Goal: Task Accomplishment & Management: Use online tool/utility

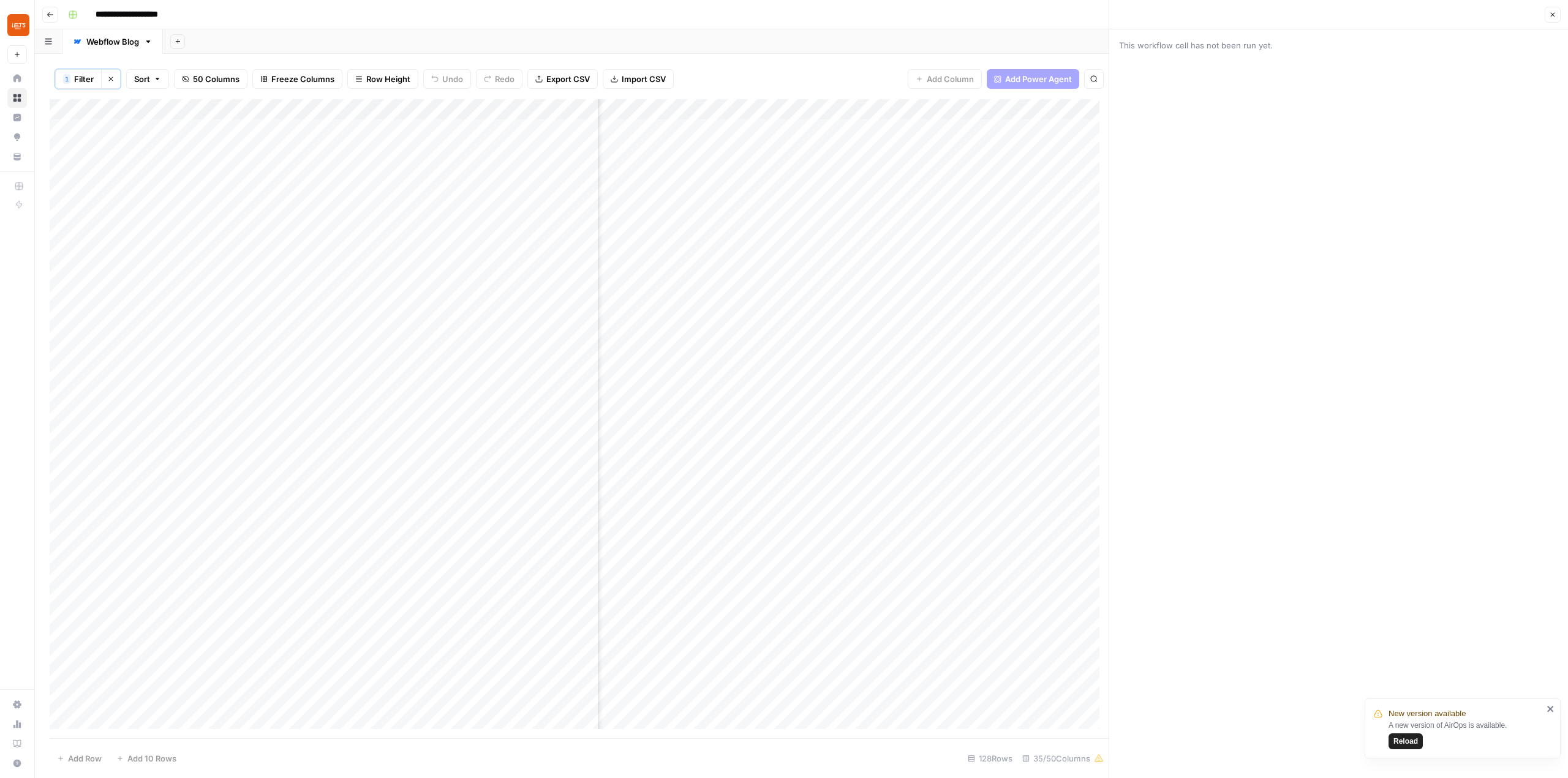
scroll to position [0, 3265]
click at [1414, 742] on span "Reload" at bounding box center [1406, 741] width 24 height 11
click at [1551, 21] on button "Close" at bounding box center [1552, 14] width 16 height 16
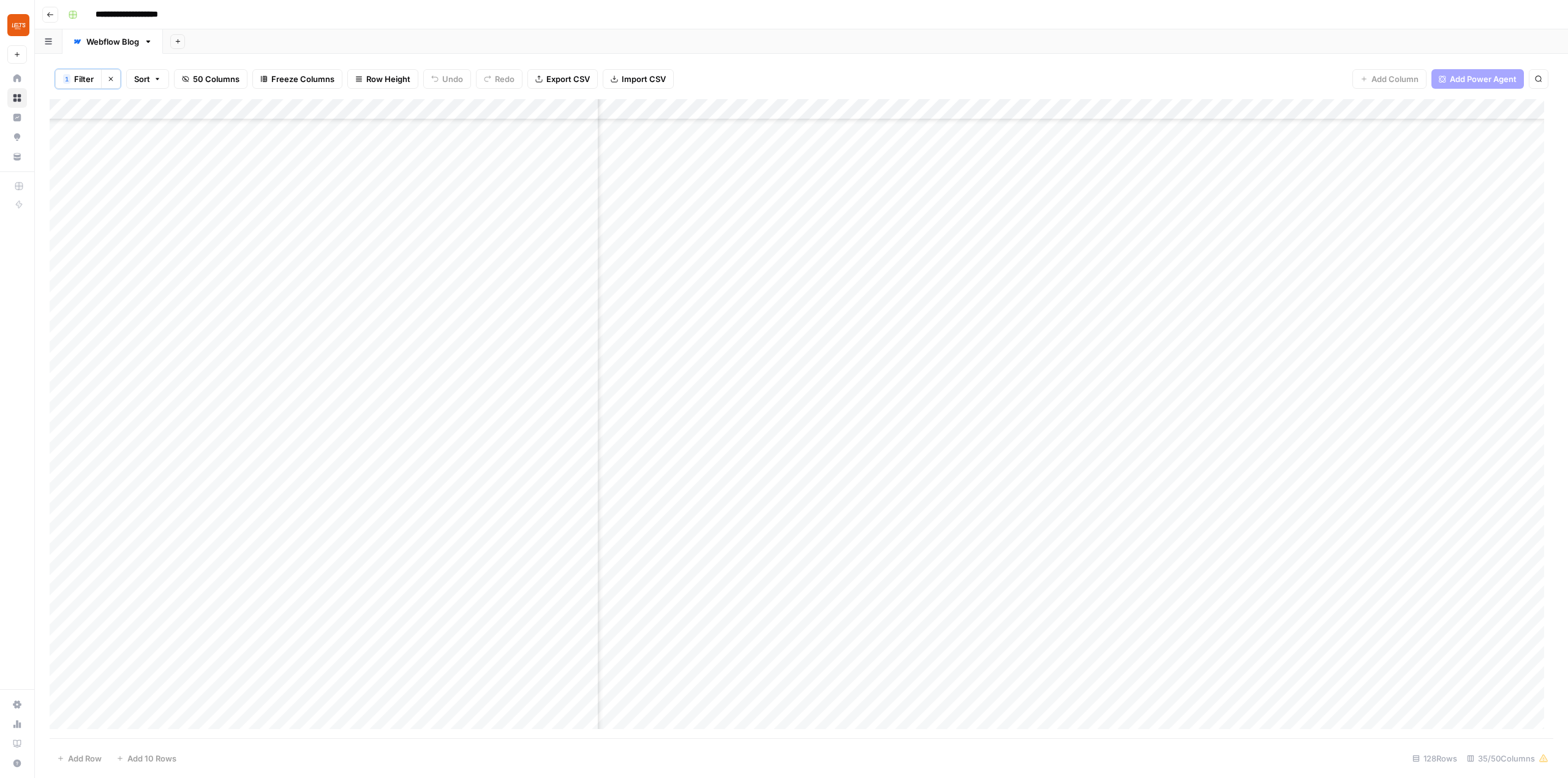
scroll to position [93, 2308]
click at [1144, 240] on div "Add Column" at bounding box center [802, 418] width 1504 height 639
click at [1150, 232] on div "Add Column" at bounding box center [802, 418] width 1504 height 639
click at [1030, 226] on div "Add Column" at bounding box center [802, 418] width 1504 height 639
click at [1046, 223] on div "Add Column" at bounding box center [802, 418] width 1504 height 639
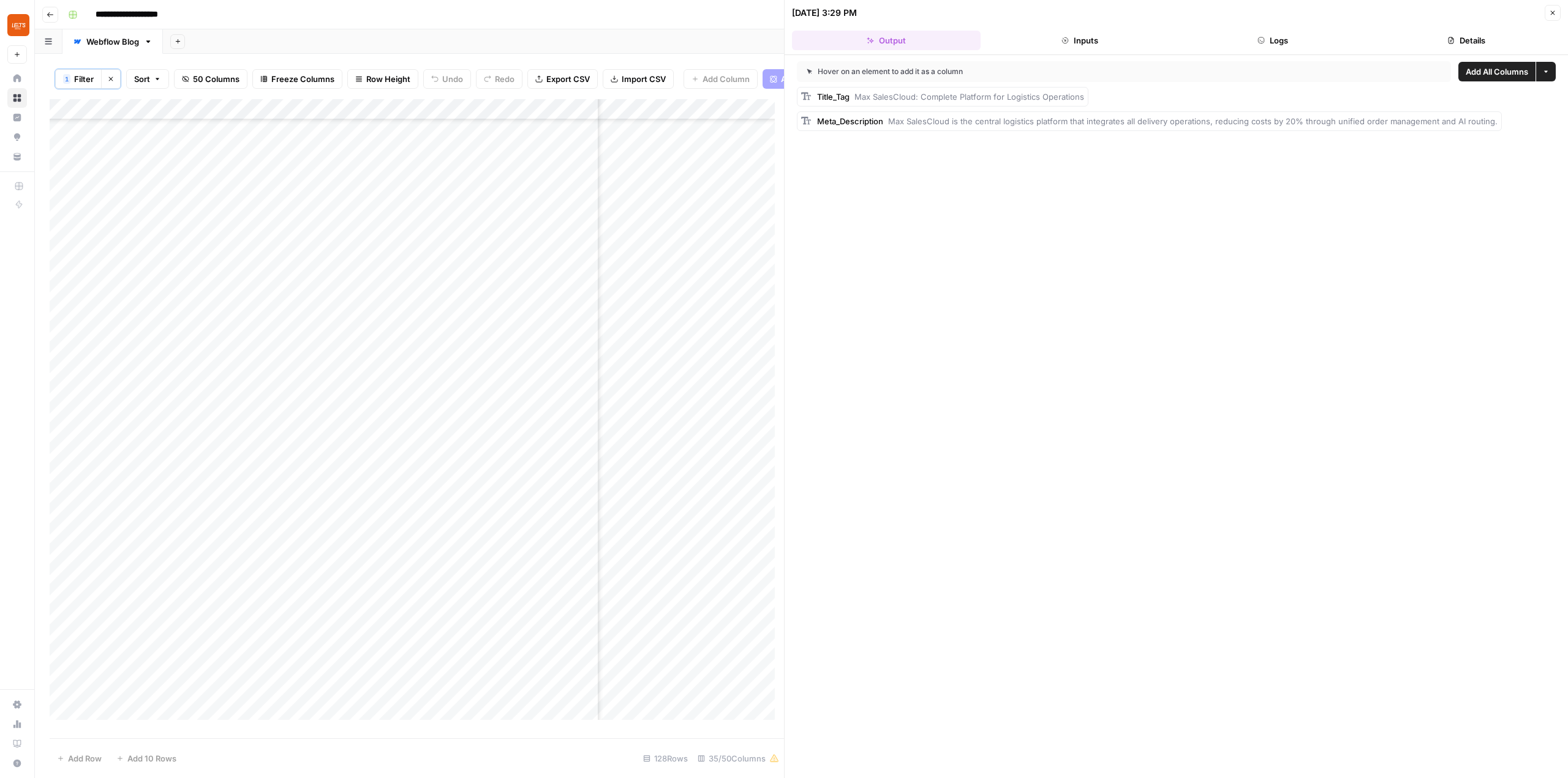
click at [1112, 33] on button "Inputs" at bounding box center [1080, 41] width 189 height 20
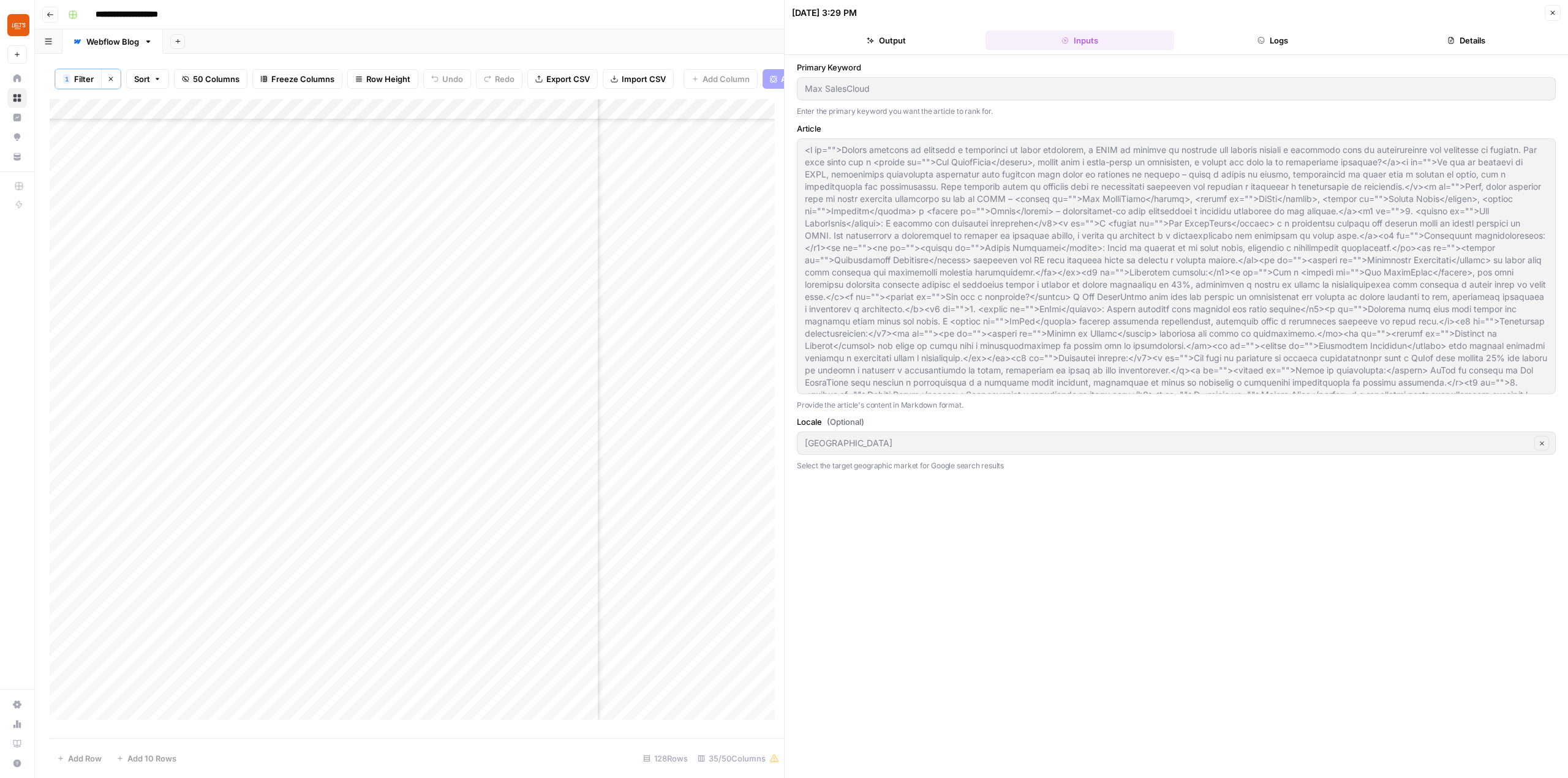
click at [1559, 15] on button "Close" at bounding box center [1552, 12] width 16 height 16
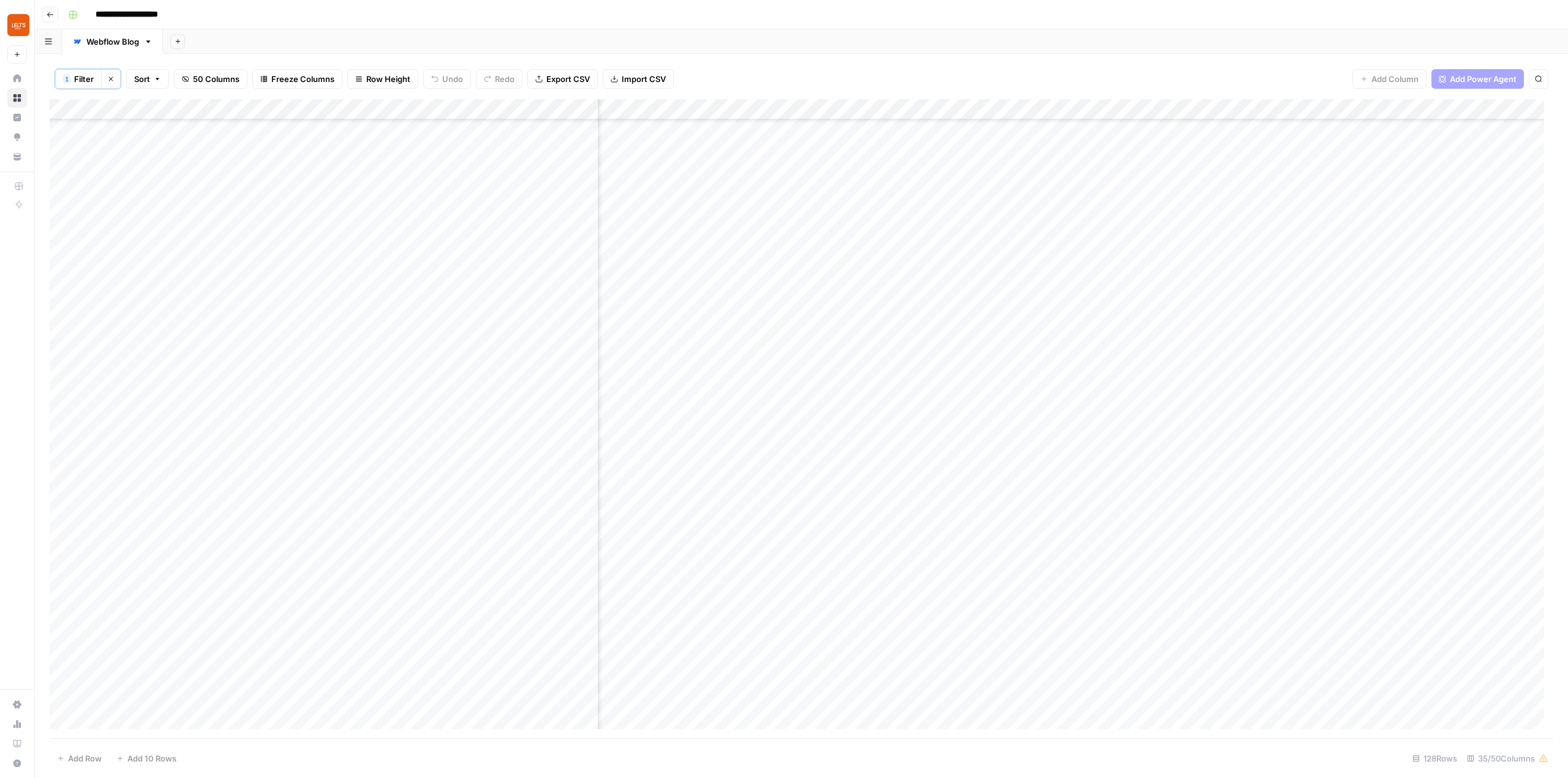
click at [1049, 110] on div "Add Column" at bounding box center [802, 418] width 1504 height 639
click at [949, 232] on span "Fork Power Agent" at bounding box center [932, 229] width 107 height 12
click at [1047, 316] on div "Add Column" at bounding box center [802, 418] width 1504 height 639
click at [1134, 316] on div "Add Column" at bounding box center [802, 418] width 1504 height 639
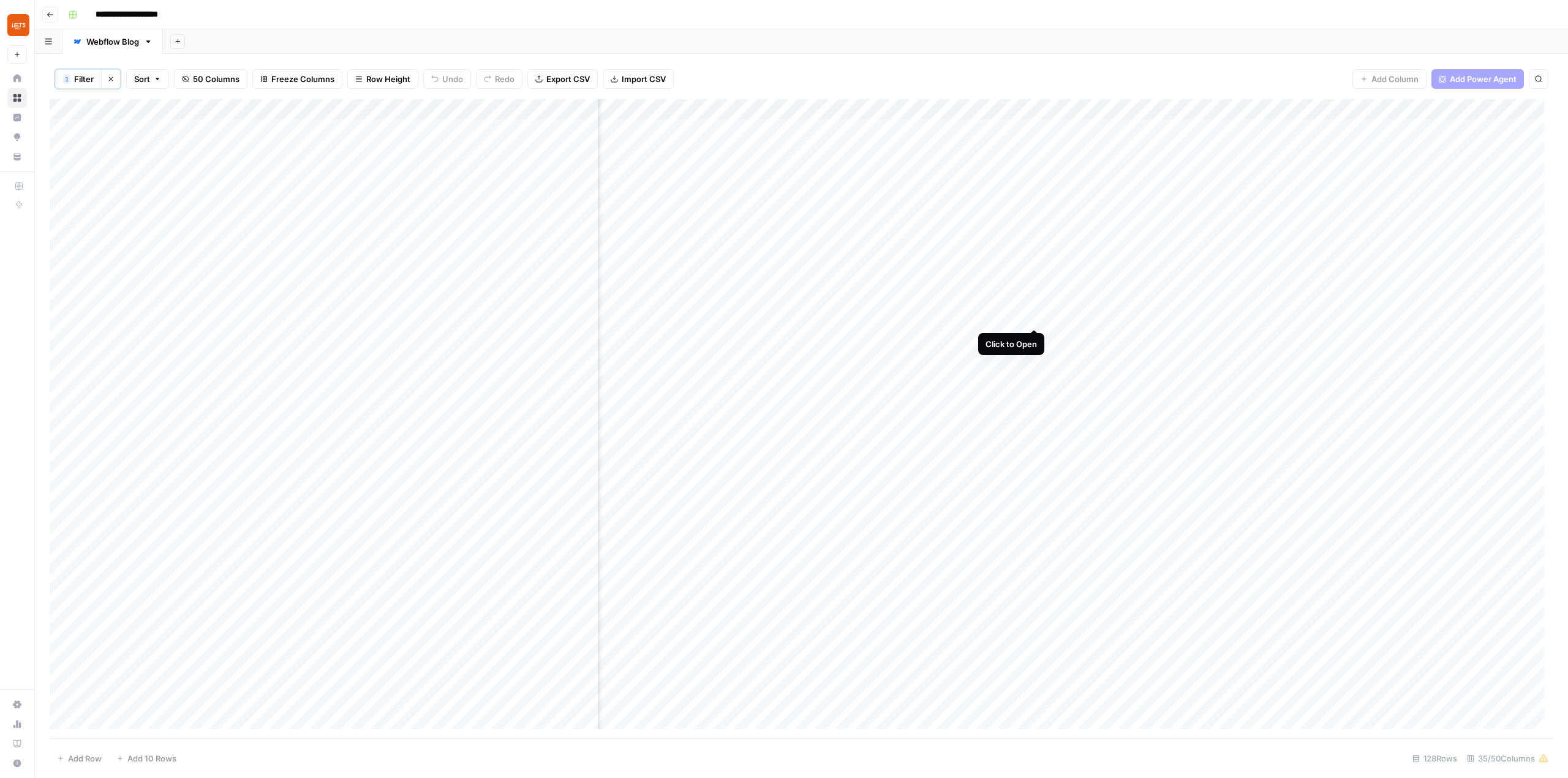
click at [1037, 318] on div "Add Column" at bounding box center [802, 418] width 1504 height 639
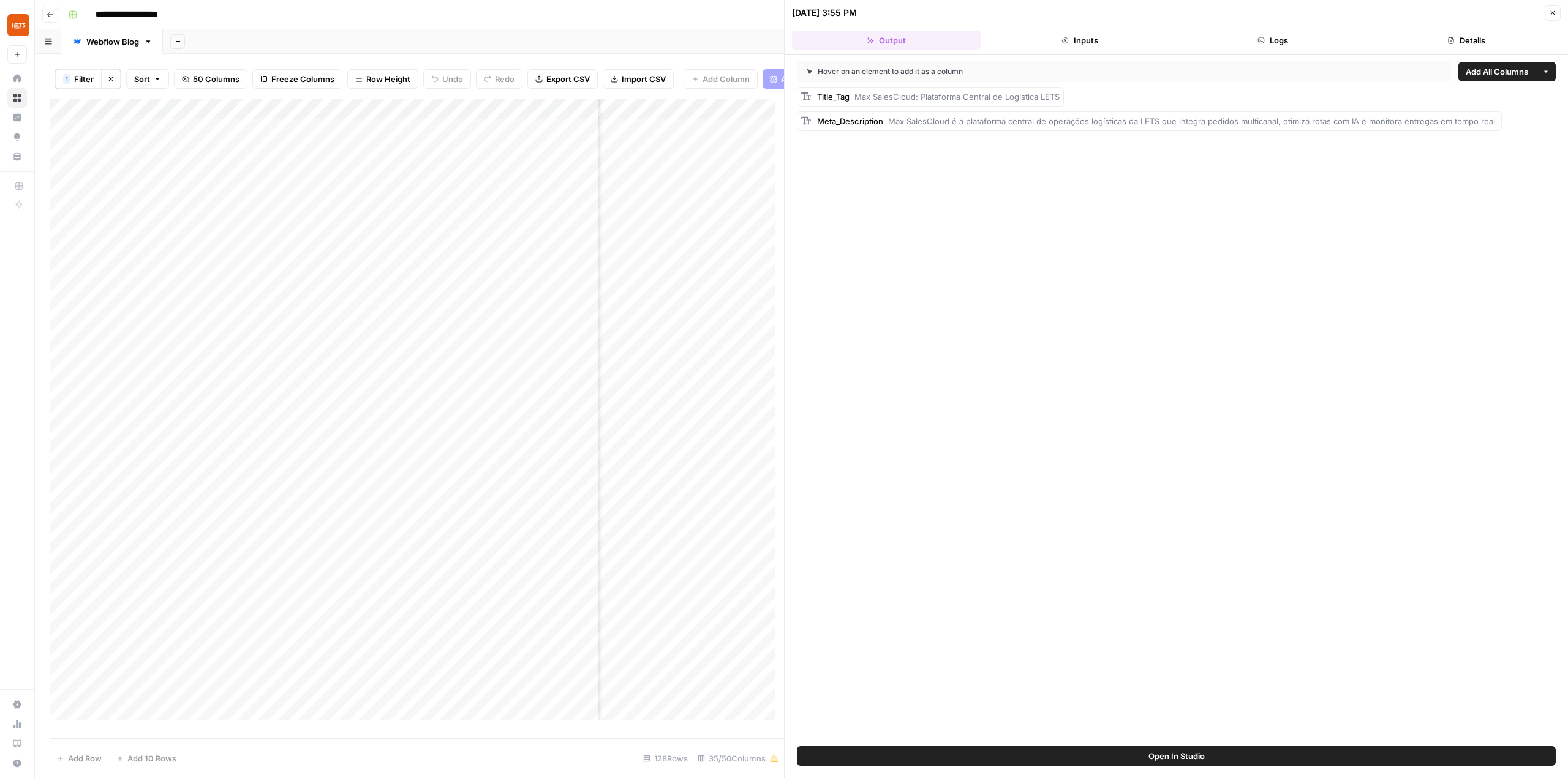
click at [740, 18] on div "**********" at bounding box center [809, 14] width 1493 height 20
click at [1555, 16] on icon "button" at bounding box center [1553, 13] width 8 height 8
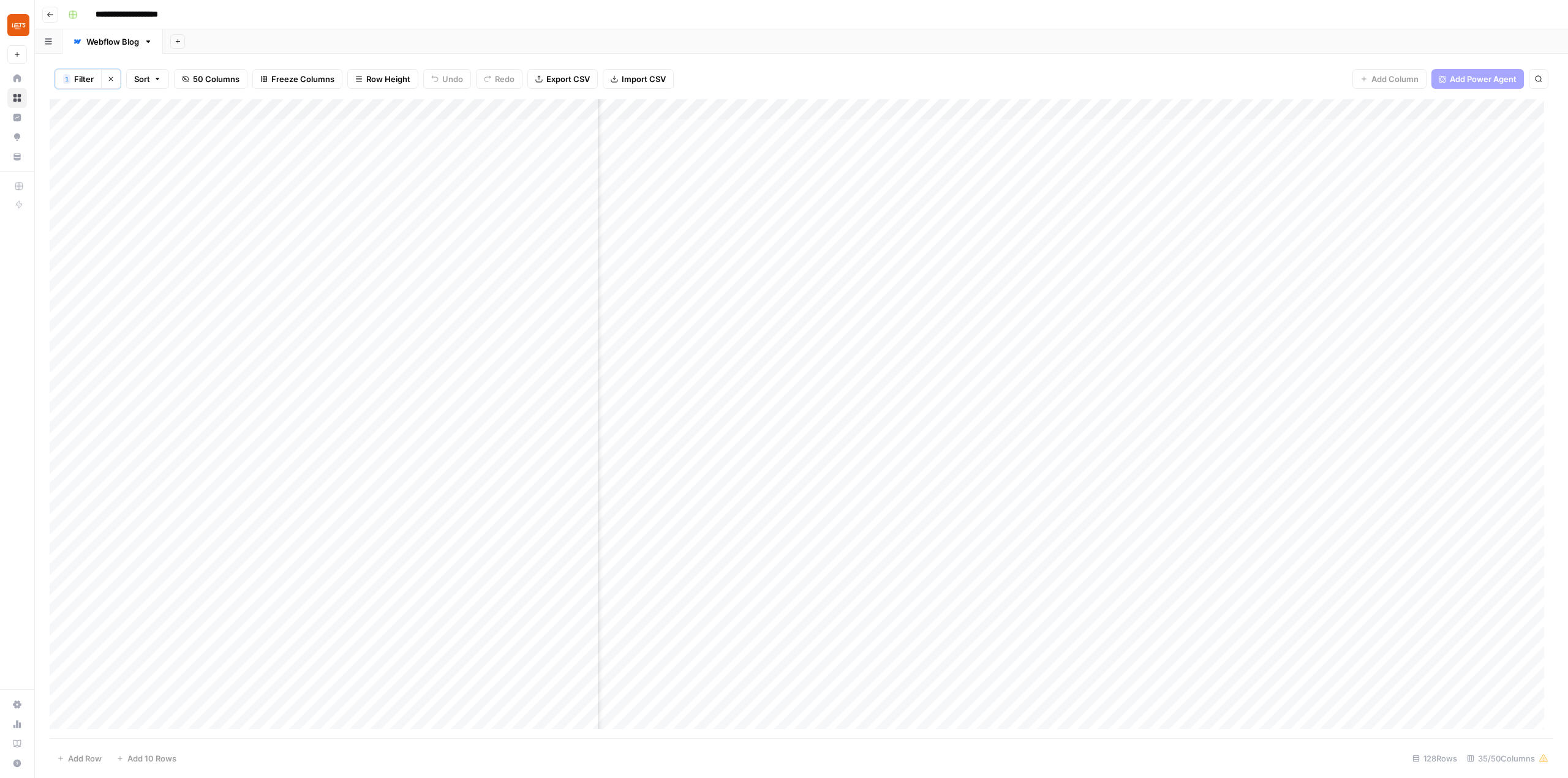
click at [1117, 338] on div "Add Column" at bounding box center [802, 418] width 1504 height 639
click at [1037, 336] on div "Add Column" at bounding box center [802, 418] width 1504 height 639
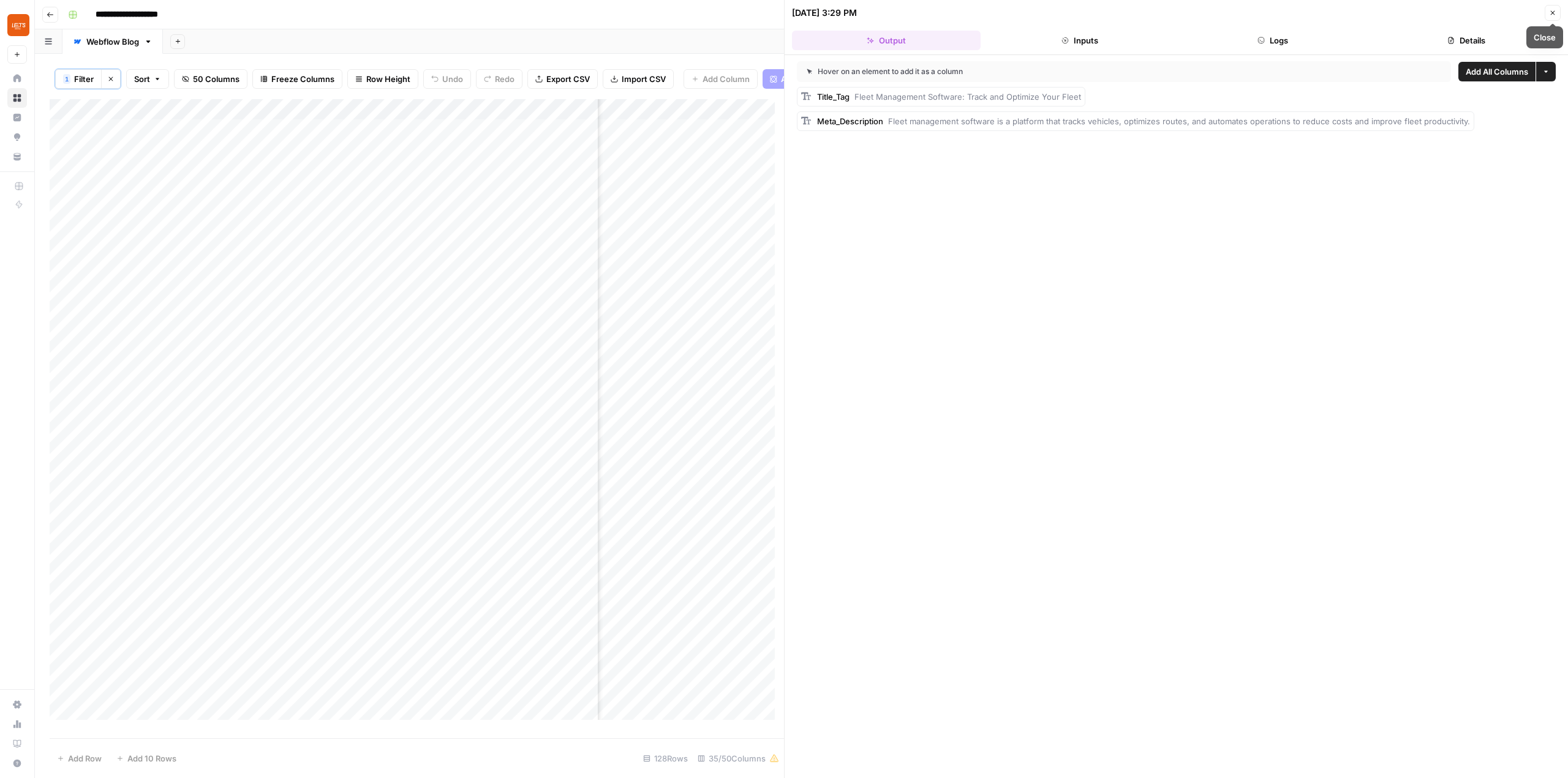
click at [1548, 14] on button "Close" at bounding box center [1552, 12] width 16 height 16
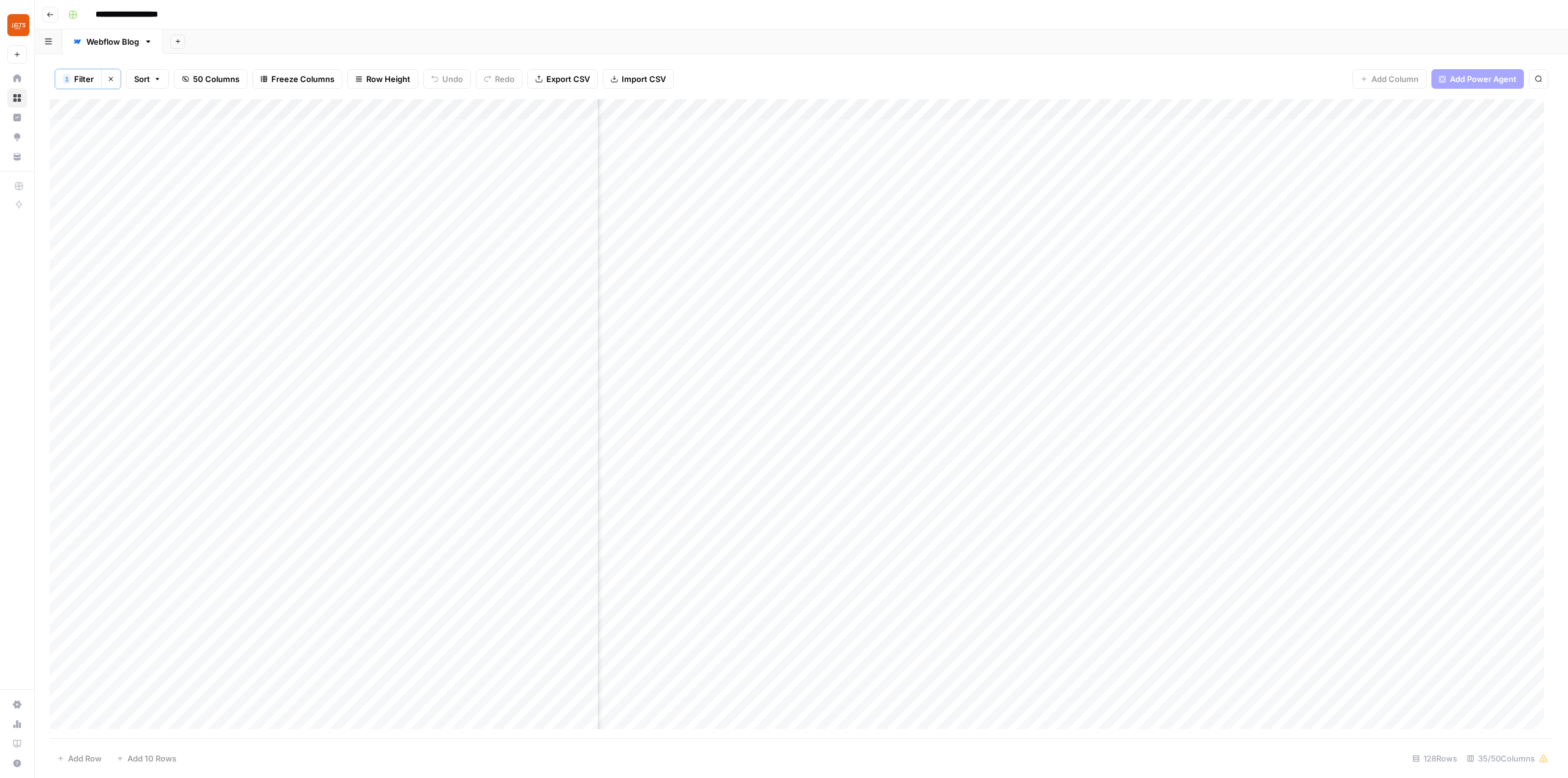
click at [1048, 337] on div "Add Column" at bounding box center [802, 418] width 1504 height 639
click at [1015, 112] on div "Add Column" at bounding box center [802, 418] width 1504 height 639
click at [963, 136] on input "Add Title Tag & Meta Description - Fork" at bounding box center [927, 139] width 125 height 12
type input "Add Title Tag & Meta Description"
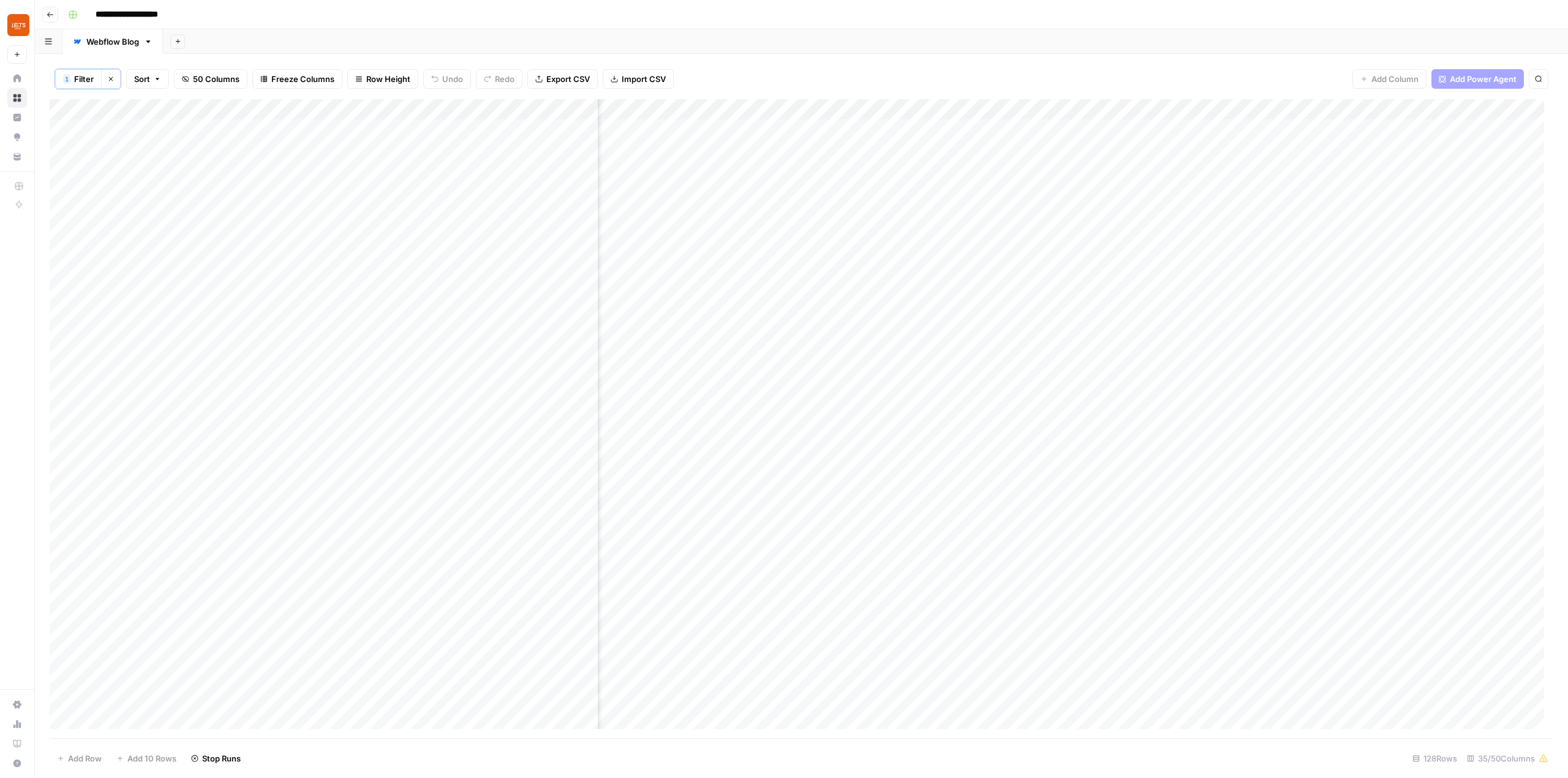
click at [1038, 63] on div "1 Filter Clear filters Sort 50 Columns Freeze Columns Row Height Undo Redo Expo…" at bounding box center [802, 79] width 1504 height 41
click at [713, 233] on div "Add Column" at bounding box center [802, 418] width 1504 height 639
click at [707, 276] on div "Add Column" at bounding box center [802, 418] width 1504 height 639
click at [901, 44] on div "Add Sheet" at bounding box center [865, 42] width 1405 height 24
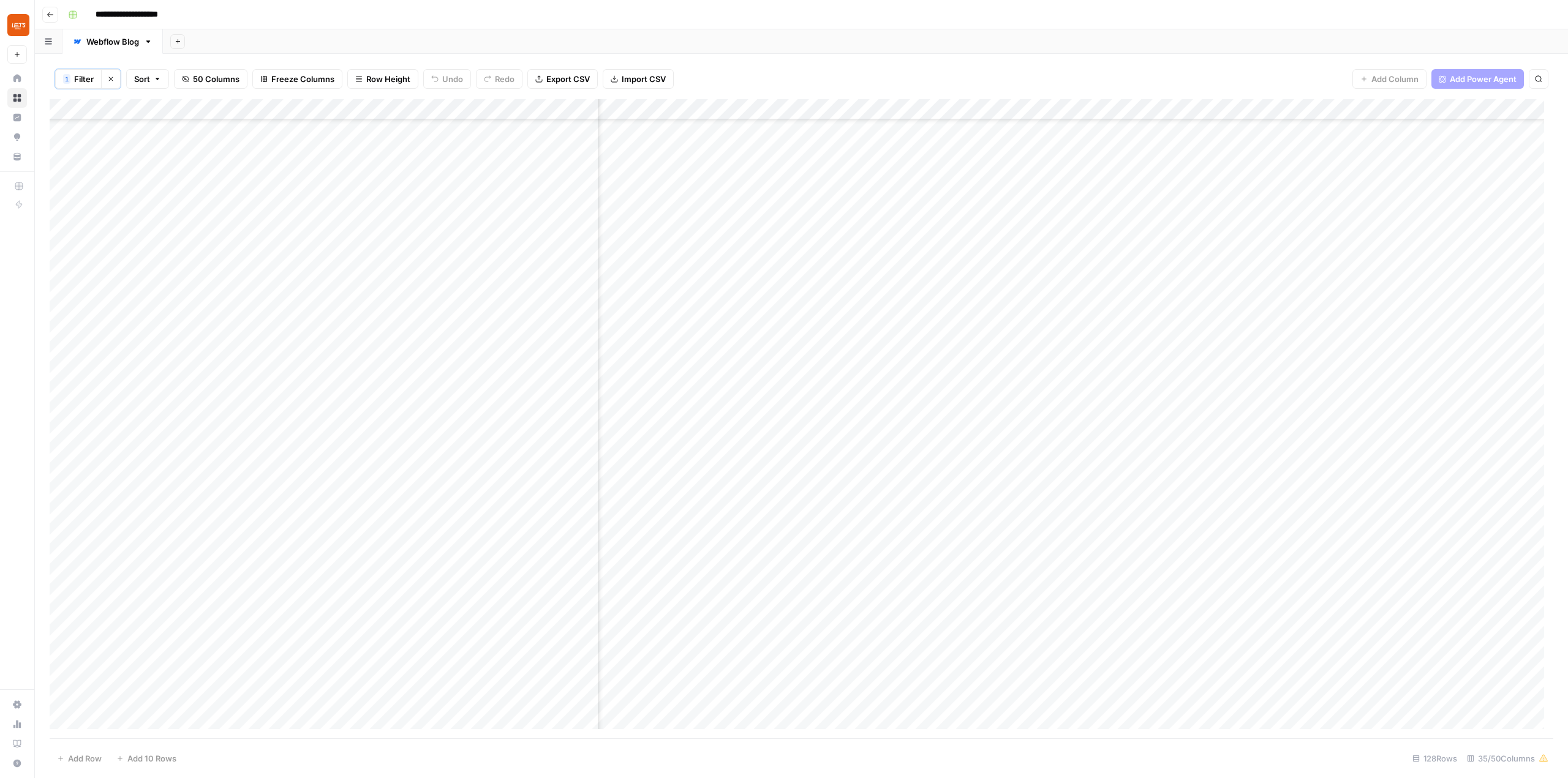
scroll to position [2054, 3357]
click at [751, 722] on div "Add Column" at bounding box center [802, 418] width 1504 height 639
click at [762, 238] on div "Add Column" at bounding box center [802, 418] width 1504 height 639
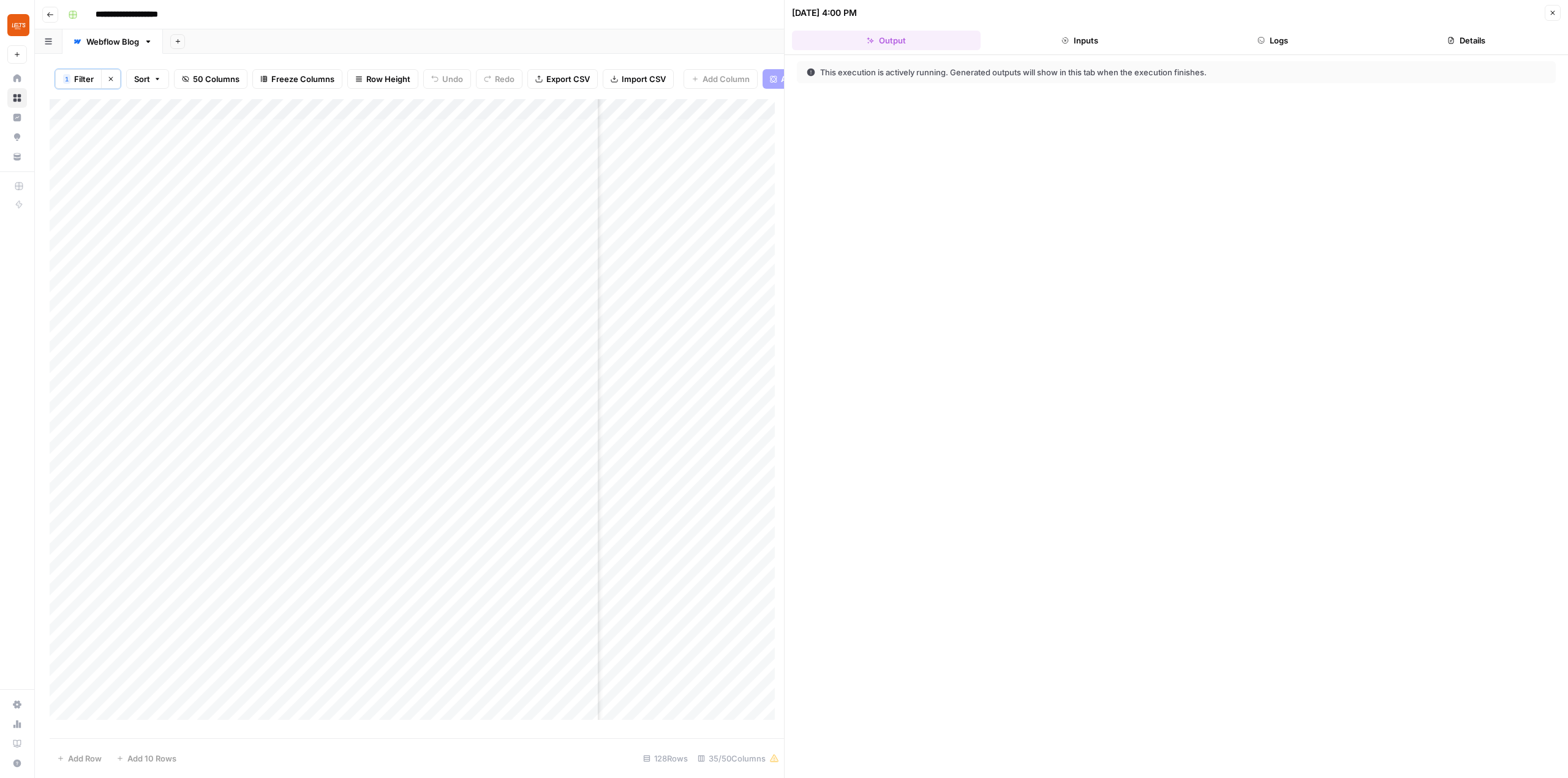
click at [1246, 45] on button "Logs" at bounding box center [1274, 41] width 189 height 20
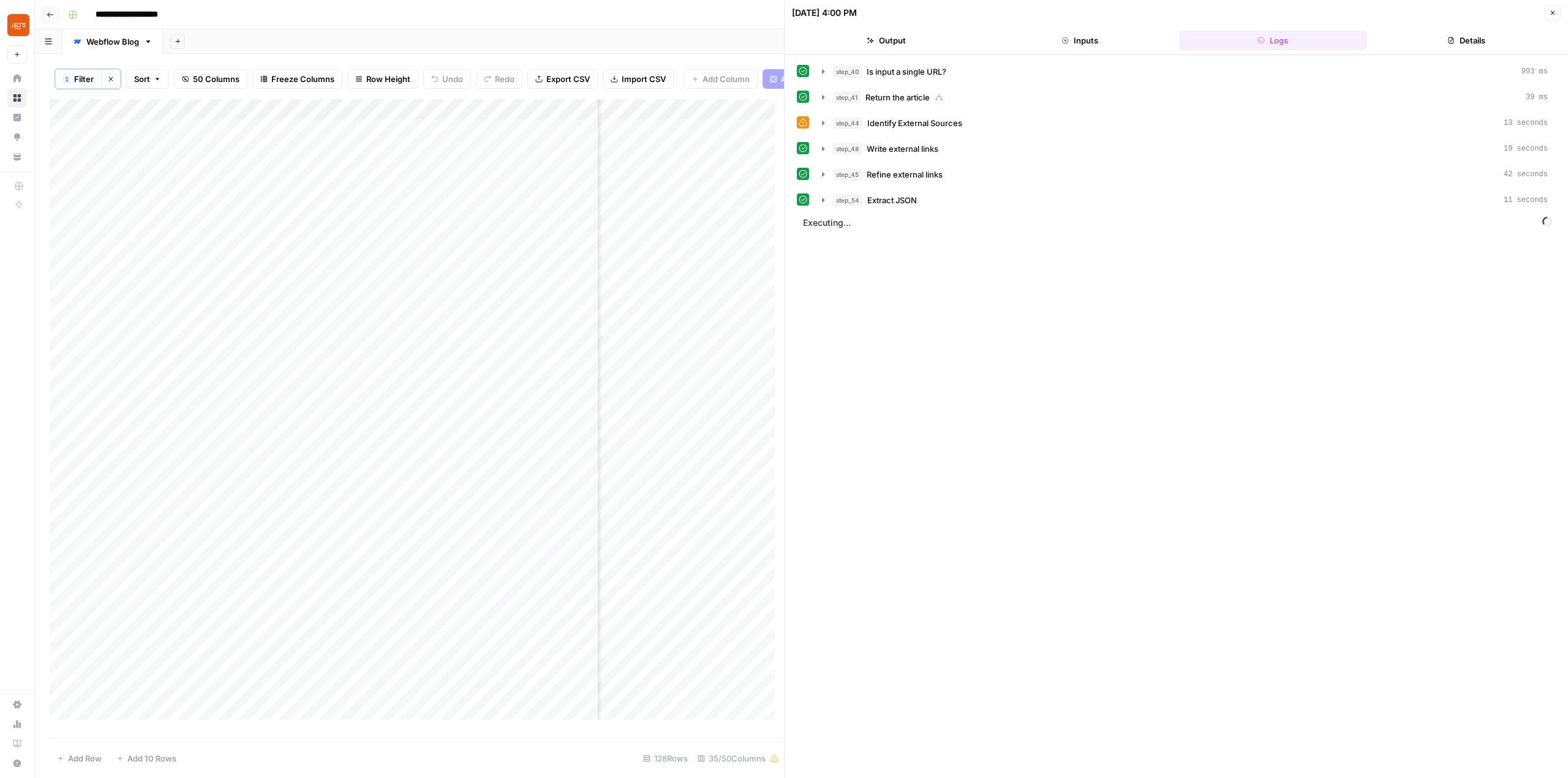
drag, startPoint x: 707, startPoint y: 321, endPoint x: 470, endPoint y: 286, distance: 239.6
click at [470, 286] on div "Add Column" at bounding box center [417, 414] width 735 height 630
click at [580, 761] on footer "Add Row Add 10 Rows 128 Rows 35/50 Columns" at bounding box center [417, 758] width 735 height 40
click at [701, 34] on div "You've reached the max of 50 columns for this Grid." at bounding box center [720, 46] width 196 height 34
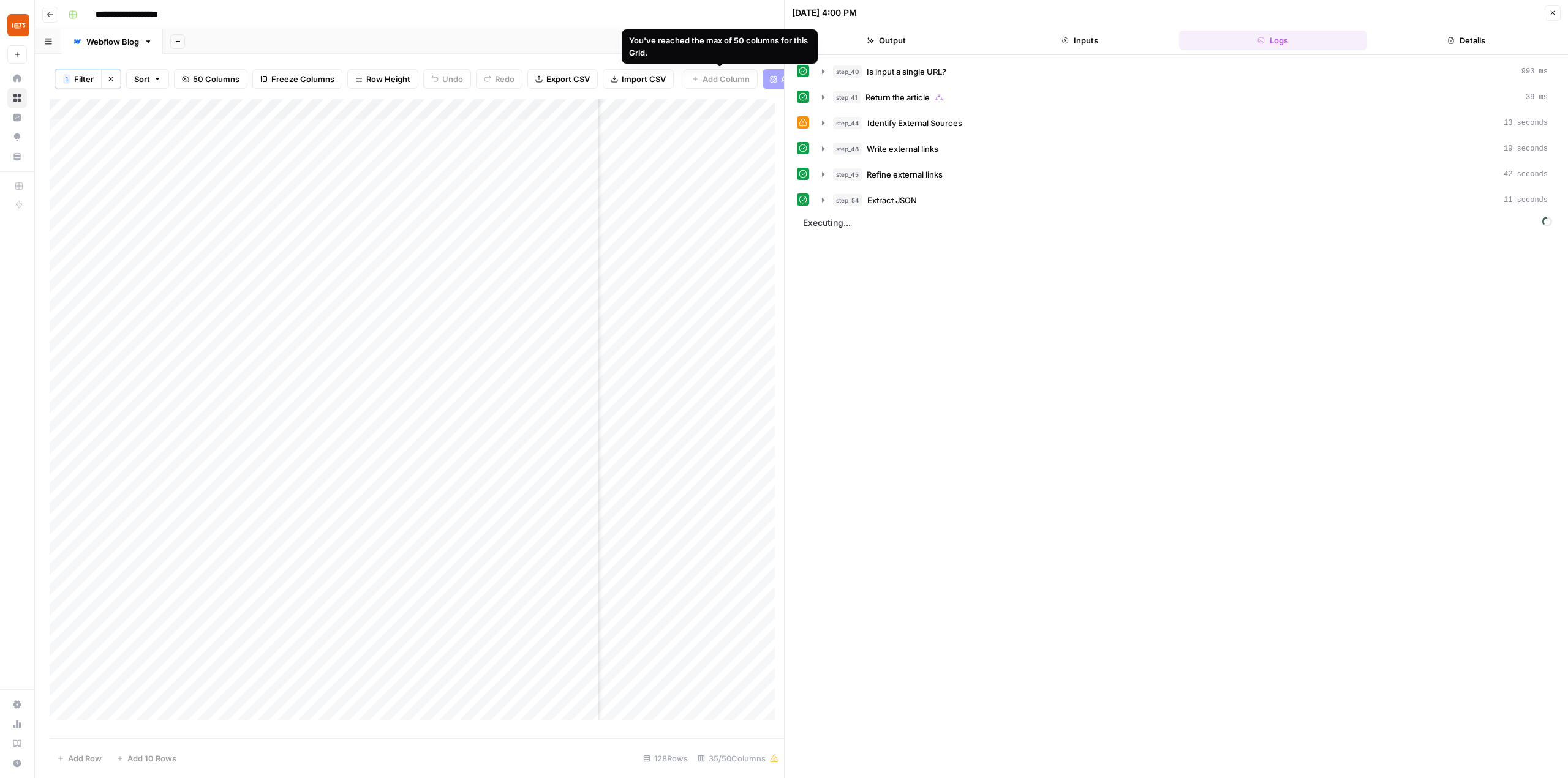
click at [538, 29] on header "**********" at bounding box center [801, 14] width 1533 height 29
click at [553, 38] on div "Add Sheet" at bounding box center [865, 42] width 1405 height 24
click at [642, 57] on div "You've reached the max of 50 columns for this Grid." at bounding box center [719, 46] width 181 height 24
click at [534, 36] on div "Add Sheet" at bounding box center [865, 42] width 1405 height 24
click at [541, 54] on div "Add Sheet" at bounding box center [865, 42] width 1405 height 24
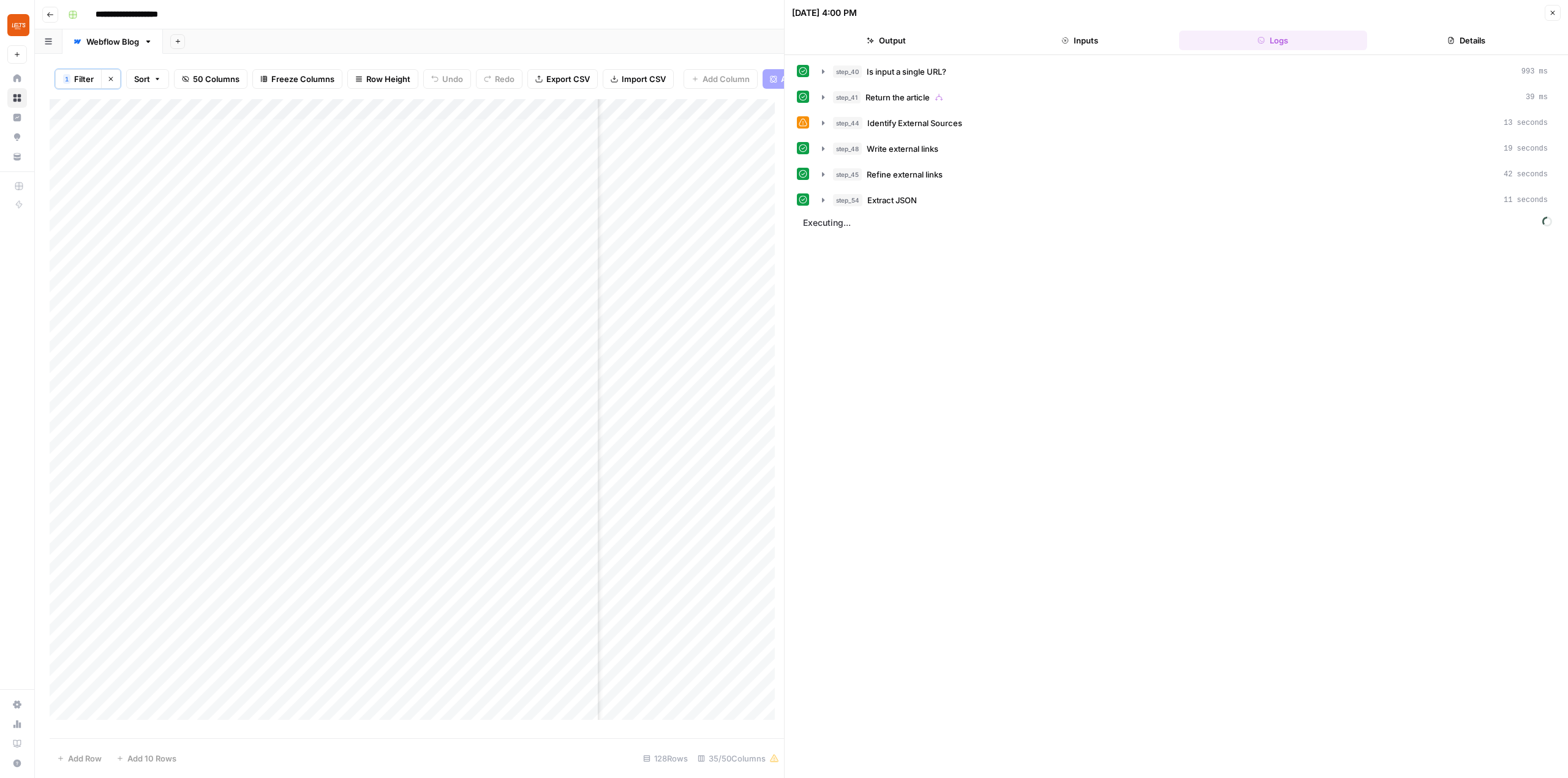
click at [735, 302] on div "Add Column" at bounding box center [417, 414] width 735 height 630
click at [1554, 726] on icon "close" at bounding box center [1551, 726] width 8 height 10
click at [820, 203] on icon "button" at bounding box center [823, 200] width 10 height 10
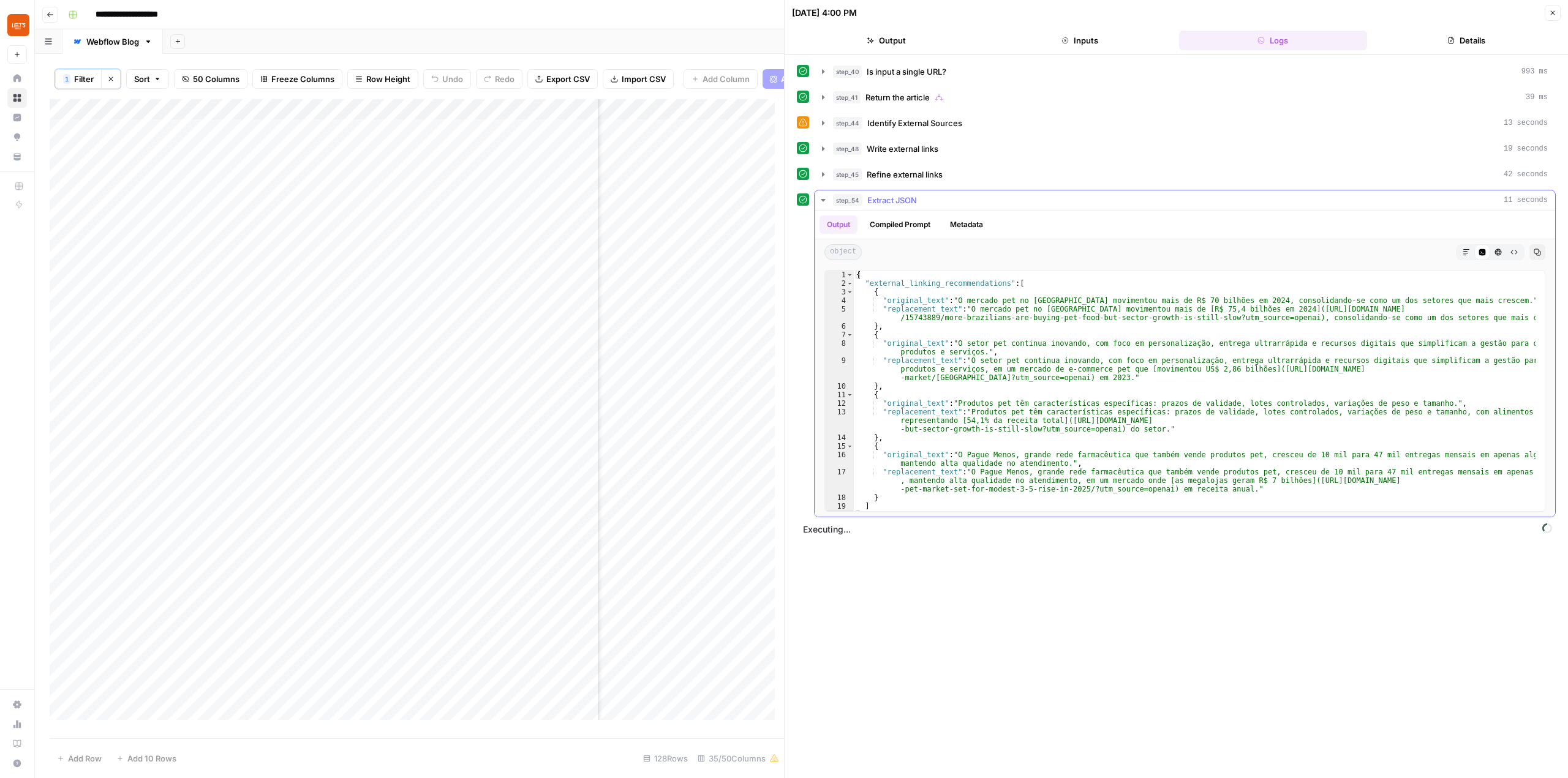
click at [820, 203] on icon "button" at bounding box center [823, 200] width 10 height 10
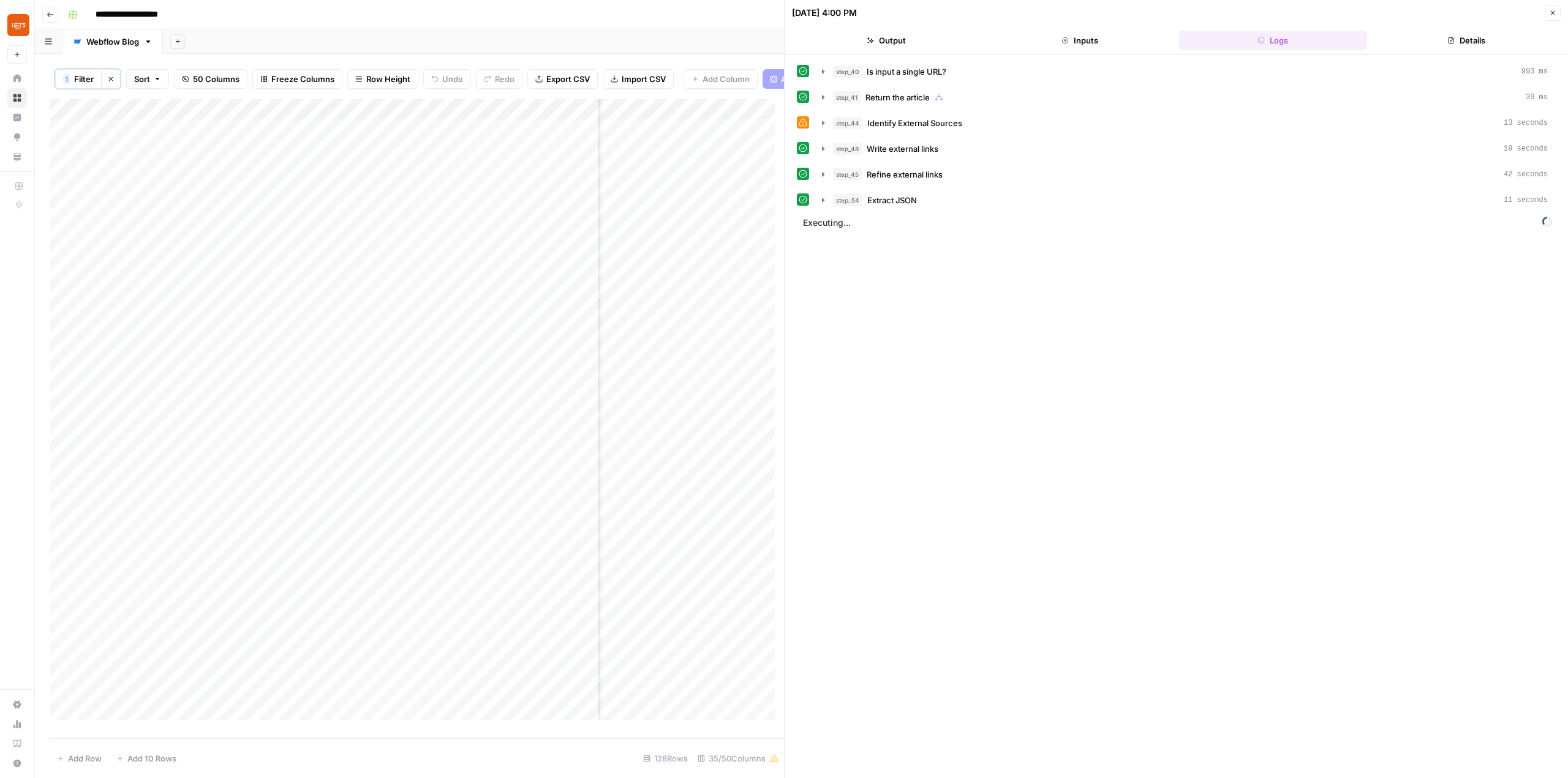
click at [710, 42] on div "Add Sheet" at bounding box center [865, 42] width 1405 height 24
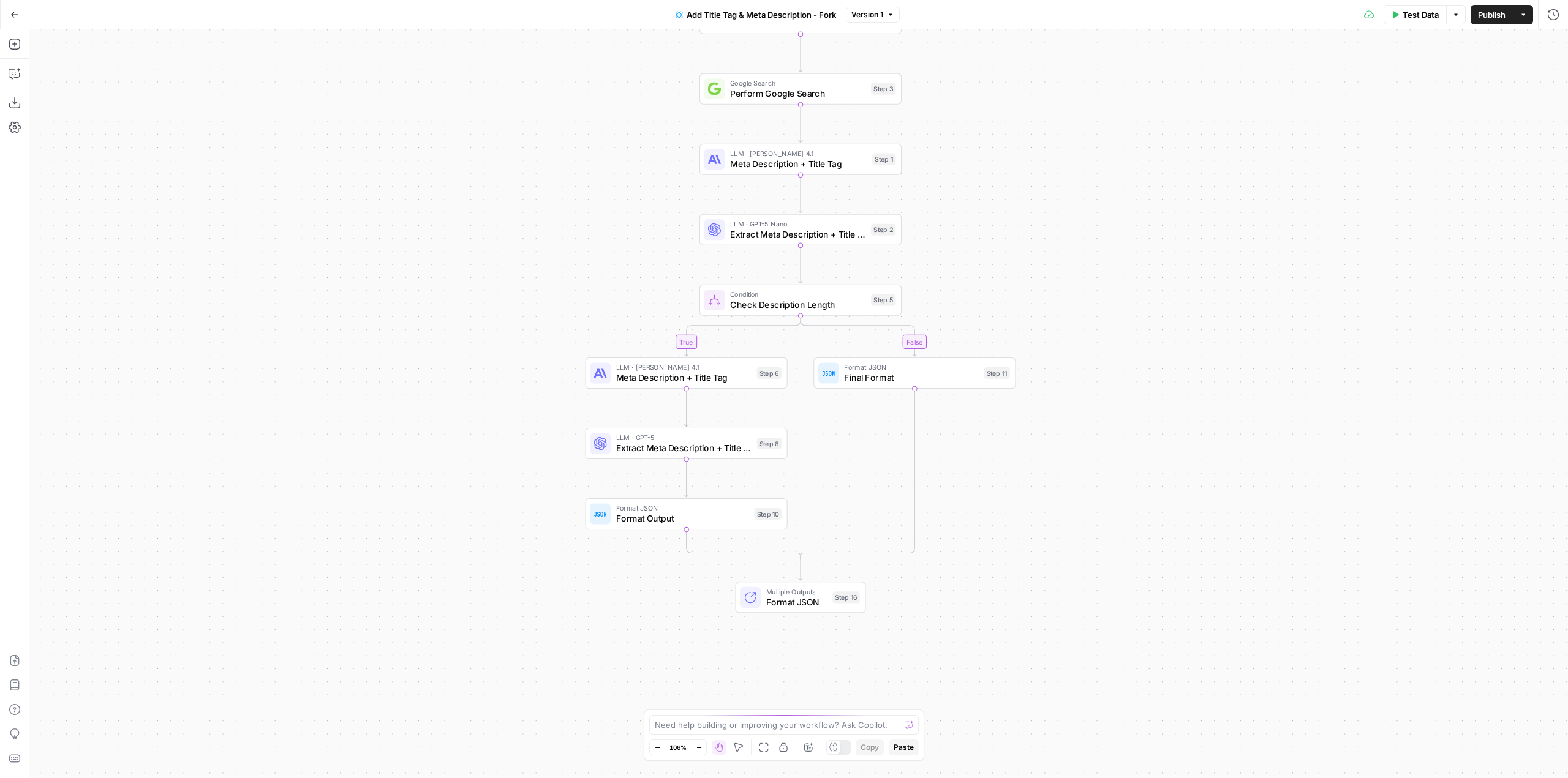
drag, startPoint x: 1117, startPoint y: 432, endPoint x: 1116, endPoint y: 318, distance: 114.0
click at [1116, 318] on div "true false Workflow Input Settings Inputs Run Code · Python Generate SERP Param…" at bounding box center [799, 404] width 1539 height 749
click at [18, 73] on icon "button" at bounding box center [14, 73] width 12 height 12
click at [126, 736] on textarea at bounding box center [165, 735] width 236 height 12
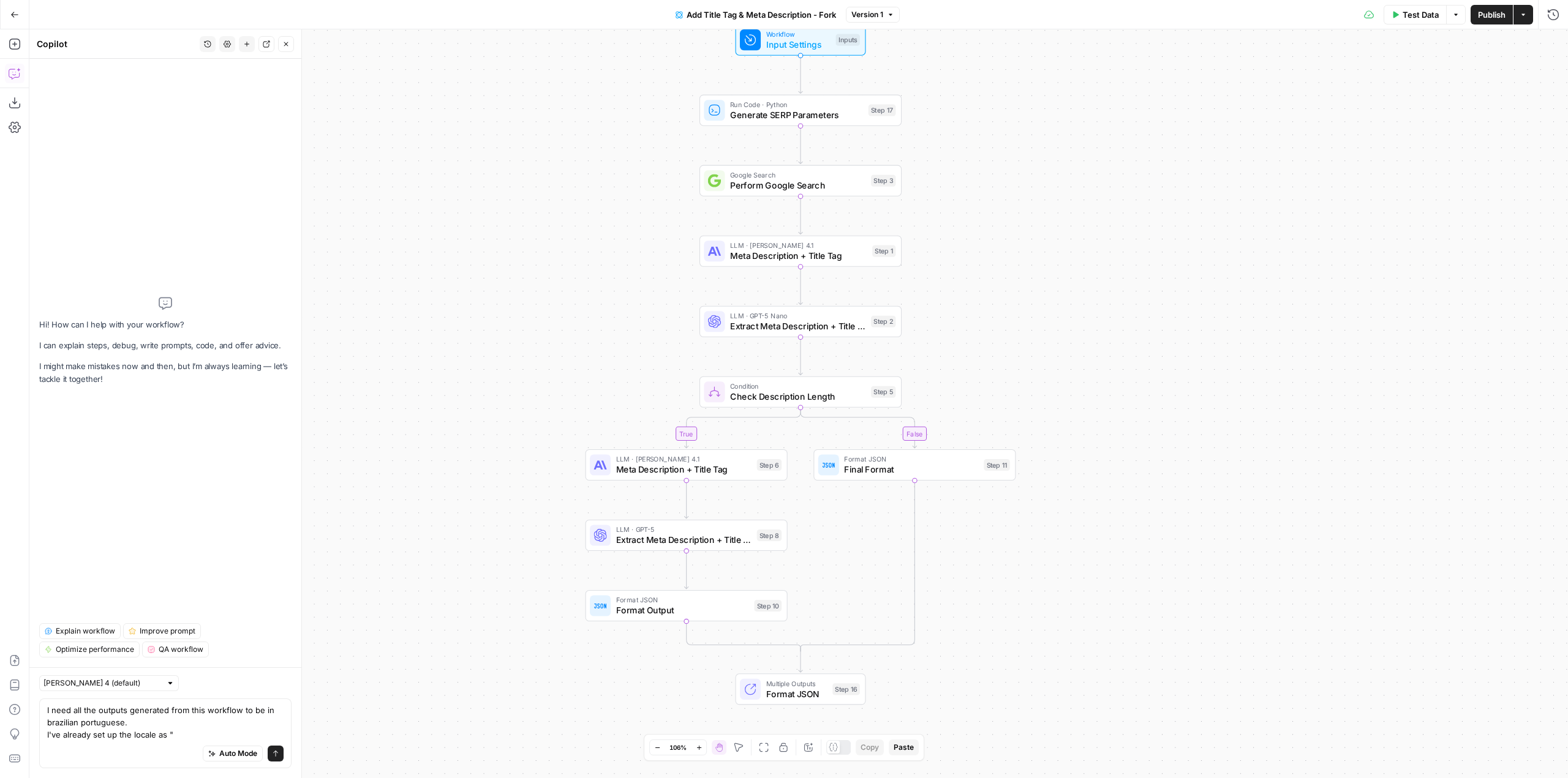
click at [768, 35] on span "Workflow" at bounding box center [798, 34] width 64 height 11
click at [1169, 190] on input "Locale (Optional)" at bounding box center [1323, 196] width 426 height 12
click at [202, 734] on div "Auto Mode will automatically modify and execute the workflow" at bounding box center [233, 723] width 163 height 22
click at [168, 755] on div "Auto Mode Send" at bounding box center [165, 755] width 236 height 27
click at [195, 736] on textarea "I need all the outputs generated from this workflow to be in brazilian portugue…" at bounding box center [165, 722] width 236 height 37
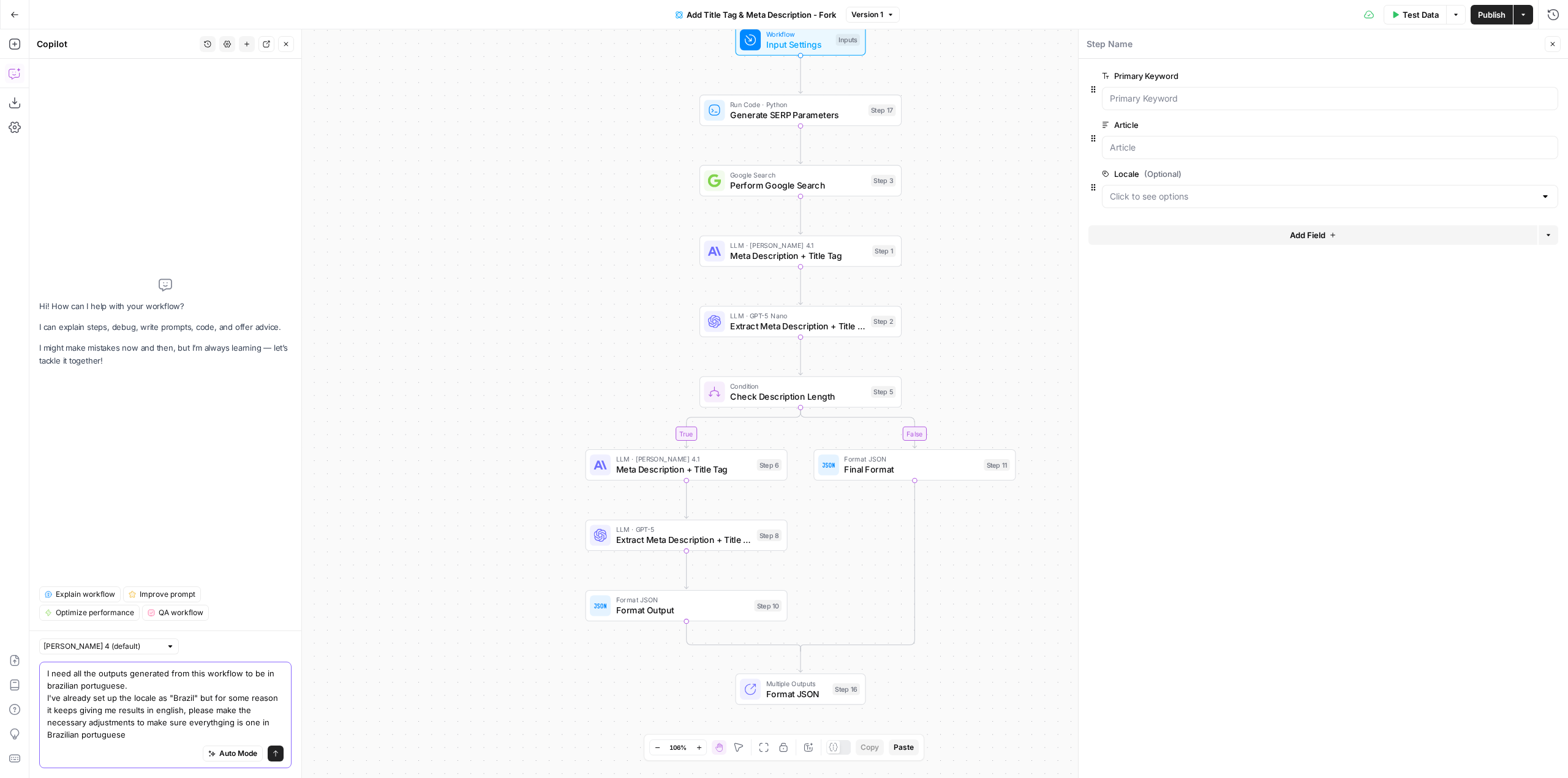
type textarea "I need all the outputs generated from this workflow to be in brazilian portugue…"
click at [279, 755] on icon "submit" at bounding box center [276, 754] width 8 height 8
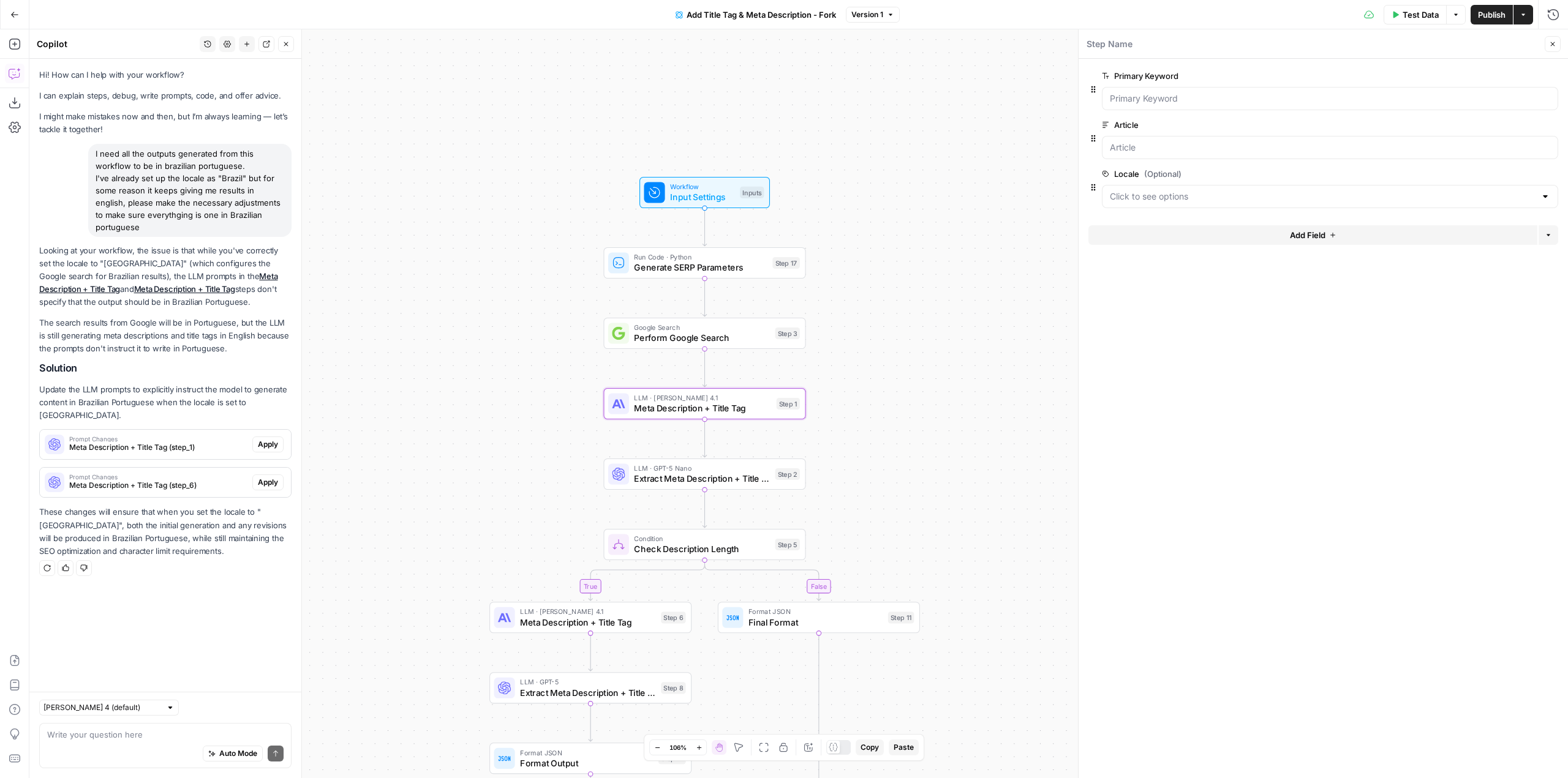
click at [271, 439] on span "Apply" at bounding box center [268, 444] width 20 height 11
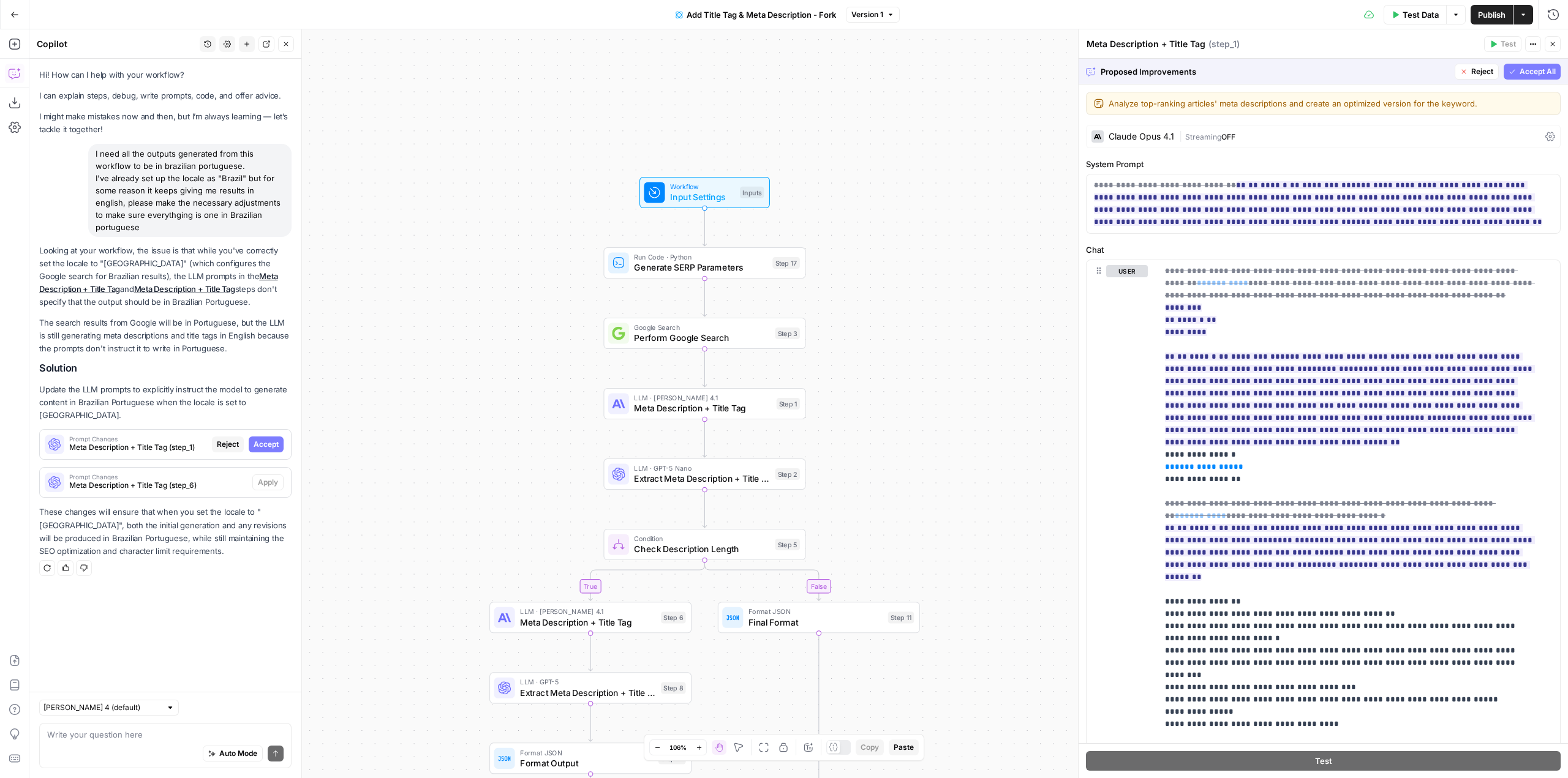
drag, startPoint x: 1539, startPoint y: 71, endPoint x: 1460, endPoint y: 99, distance: 83.8
click at [1539, 71] on span "Accept All" at bounding box center [1538, 72] width 36 height 11
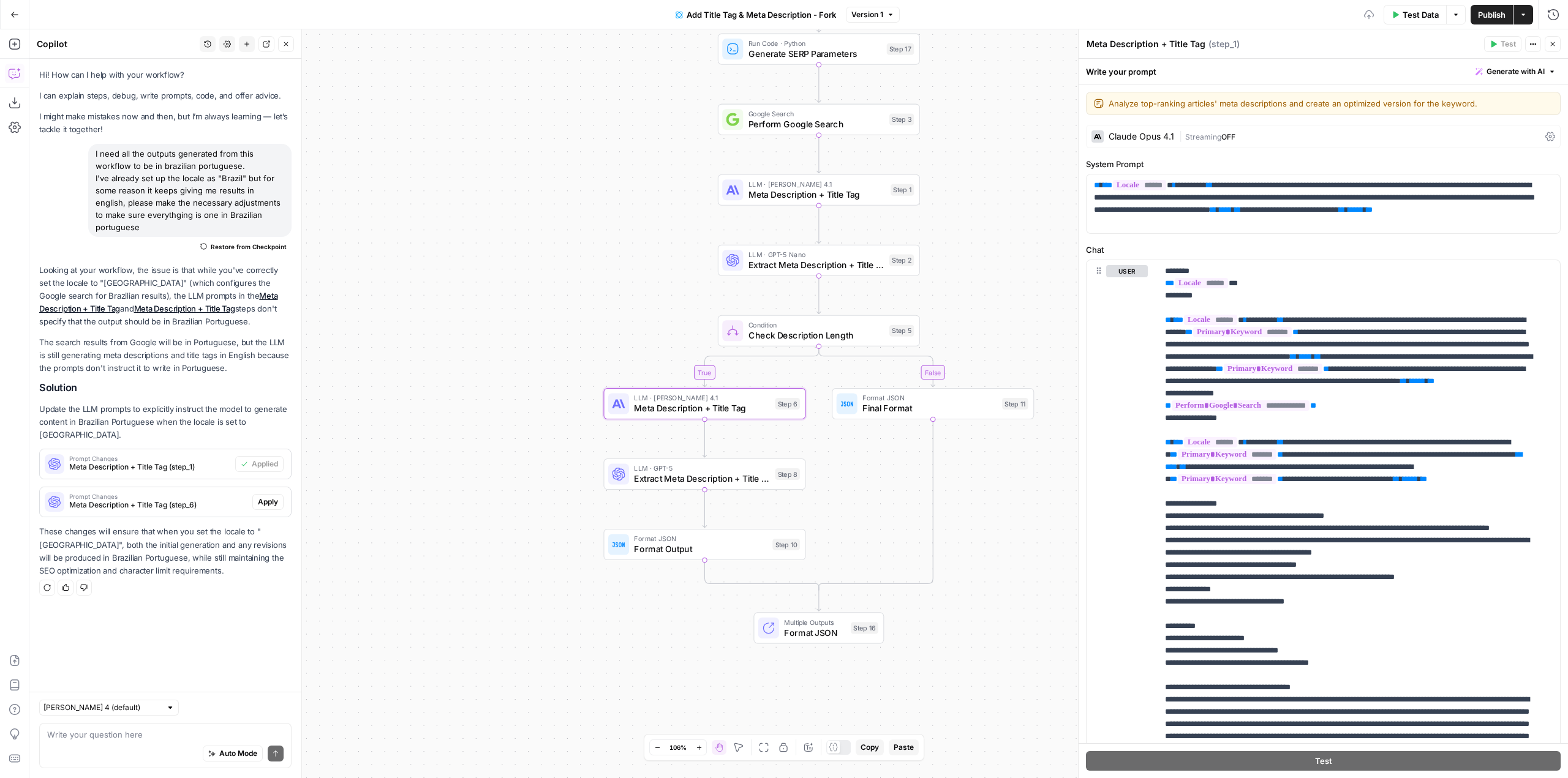
click at [275, 497] on span "Apply" at bounding box center [268, 502] width 20 height 11
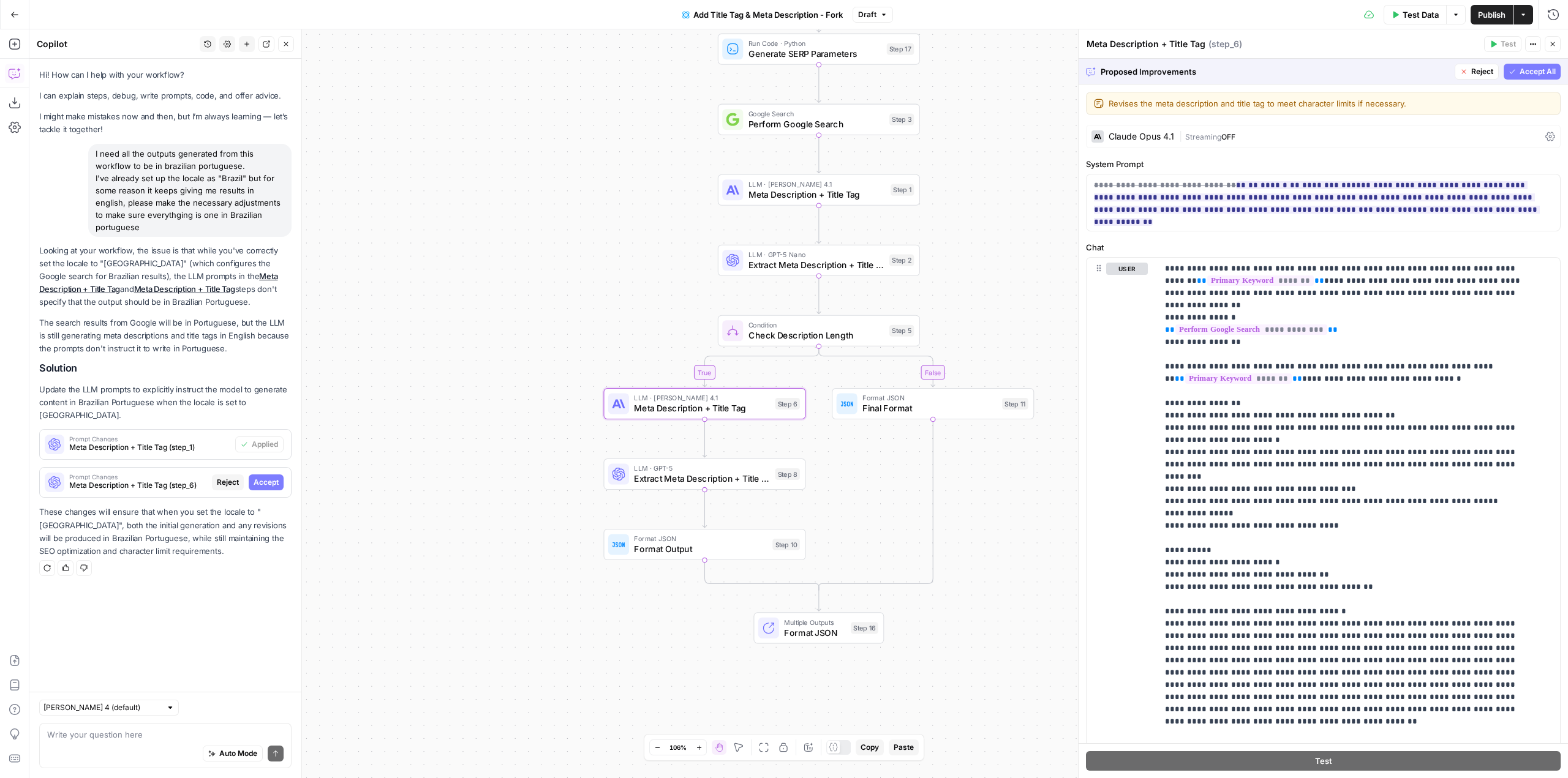
click at [275, 477] on span "Accept" at bounding box center [266, 482] width 25 height 11
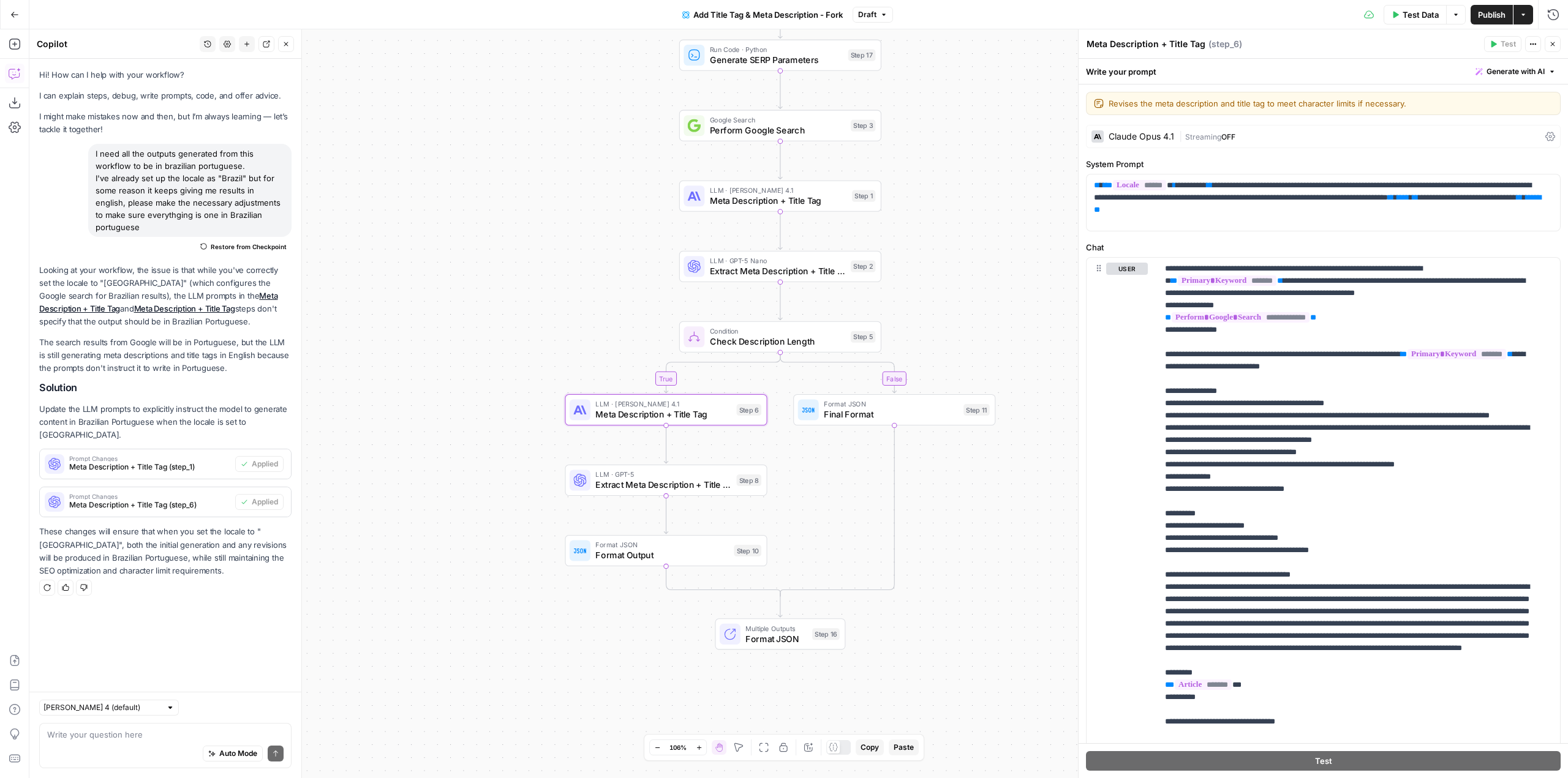
drag, startPoint x: 1018, startPoint y: 222, endPoint x: 980, endPoint y: 228, distance: 38.5
click at [980, 228] on div "true false Workflow Input Settings Inputs Run Code · Python Generate SERP Param…" at bounding box center [799, 404] width 1539 height 749
click at [1485, 12] on span "Publish" at bounding box center [1492, 14] width 28 height 12
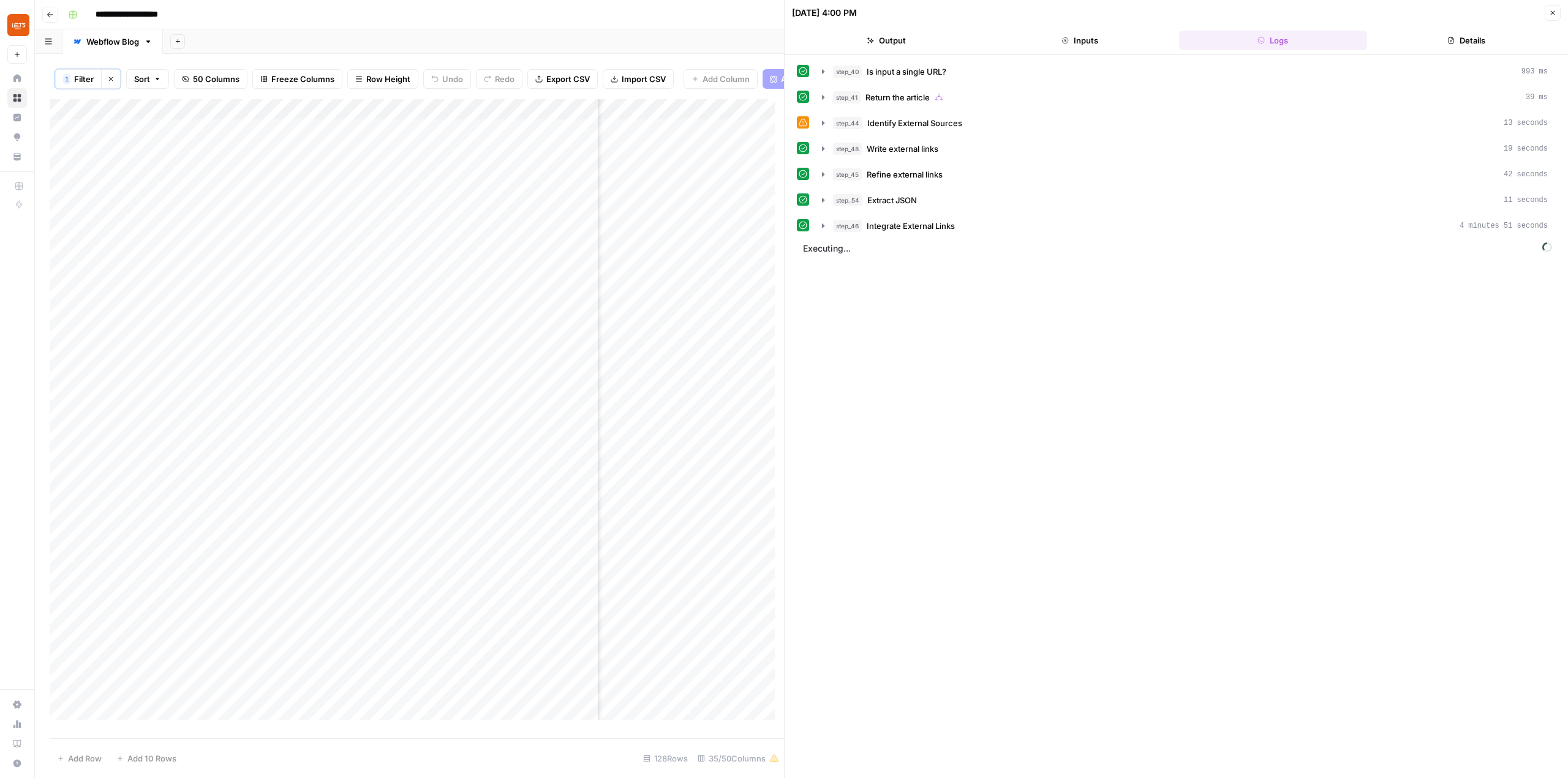
scroll to position [0, 3378]
click at [1554, 19] on button "Close" at bounding box center [1552, 12] width 16 height 16
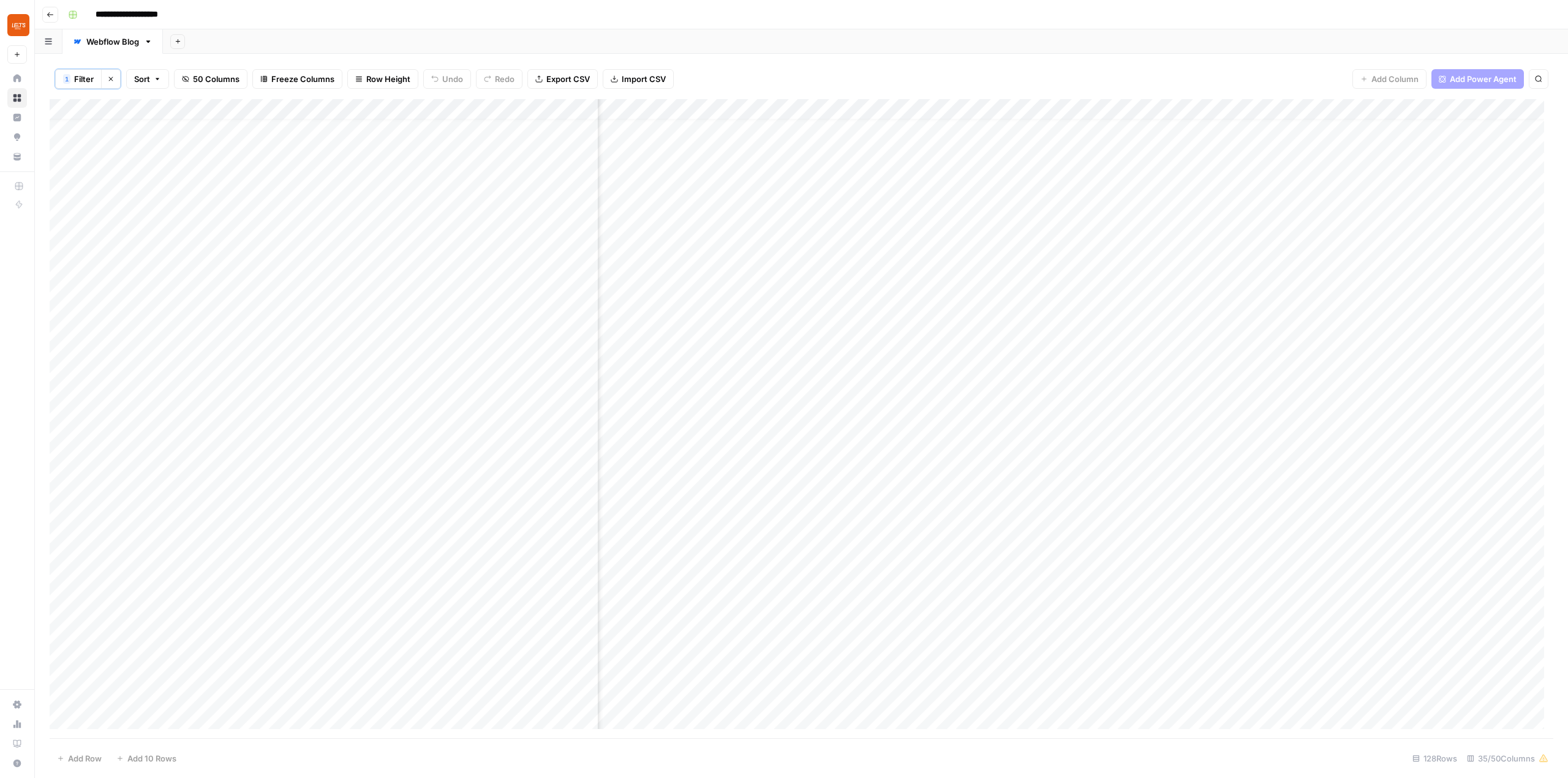
scroll to position [0, 3378]
click at [742, 273] on div "Add Column" at bounding box center [802, 418] width 1504 height 639
click at [1259, 47] on button "Logs" at bounding box center [1274, 41] width 189 height 20
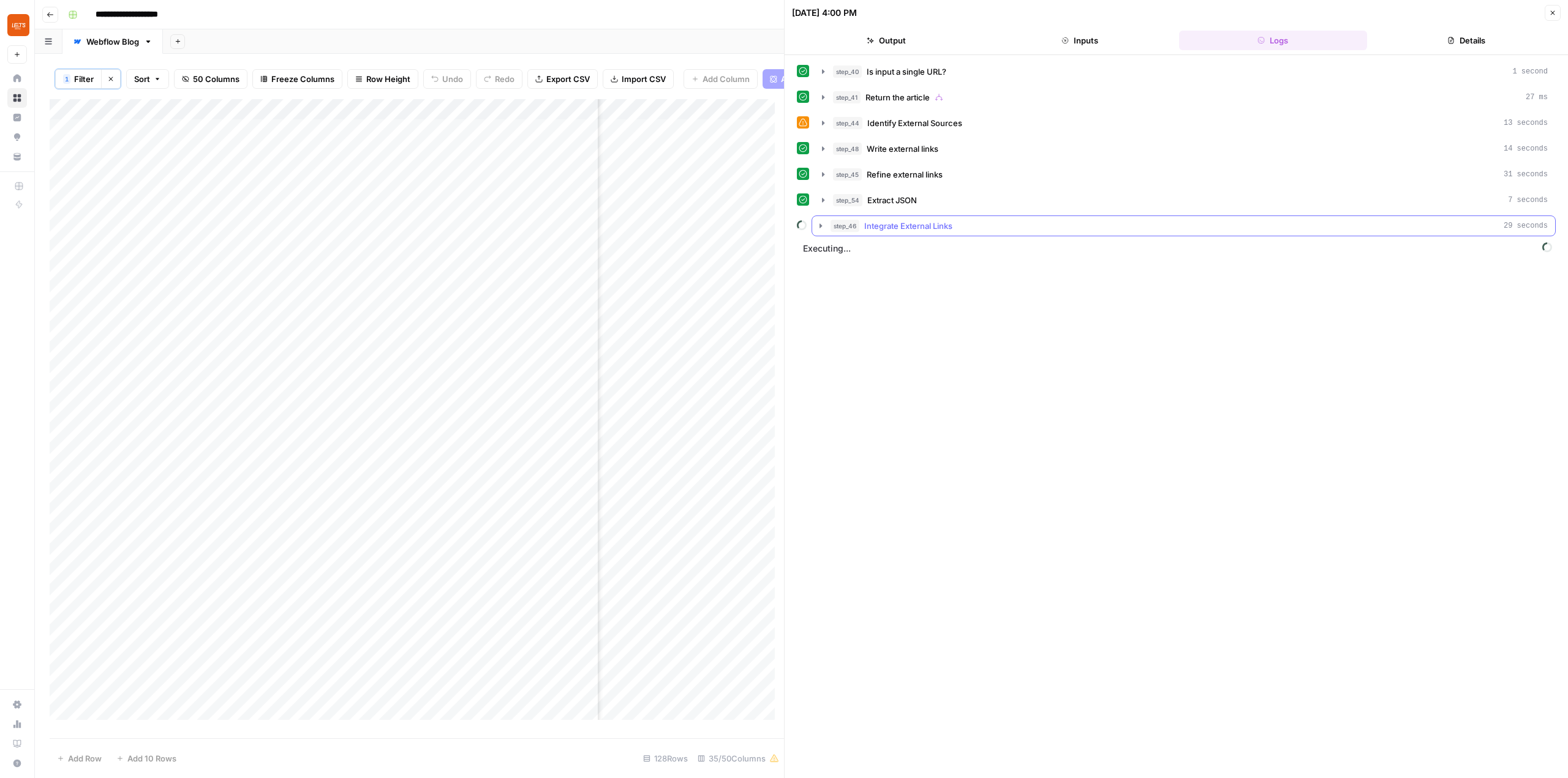
click at [814, 226] on button "step_46 Integrate External Links 29 seconds" at bounding box center [1184, 226] width 743 height 20
click at [821, 226] on icon "button" at bounding box center [821, 226] width 5 height 2
click at [1557, 13] on button "Close" at bounding box center [1552, 12] width 16 height 16
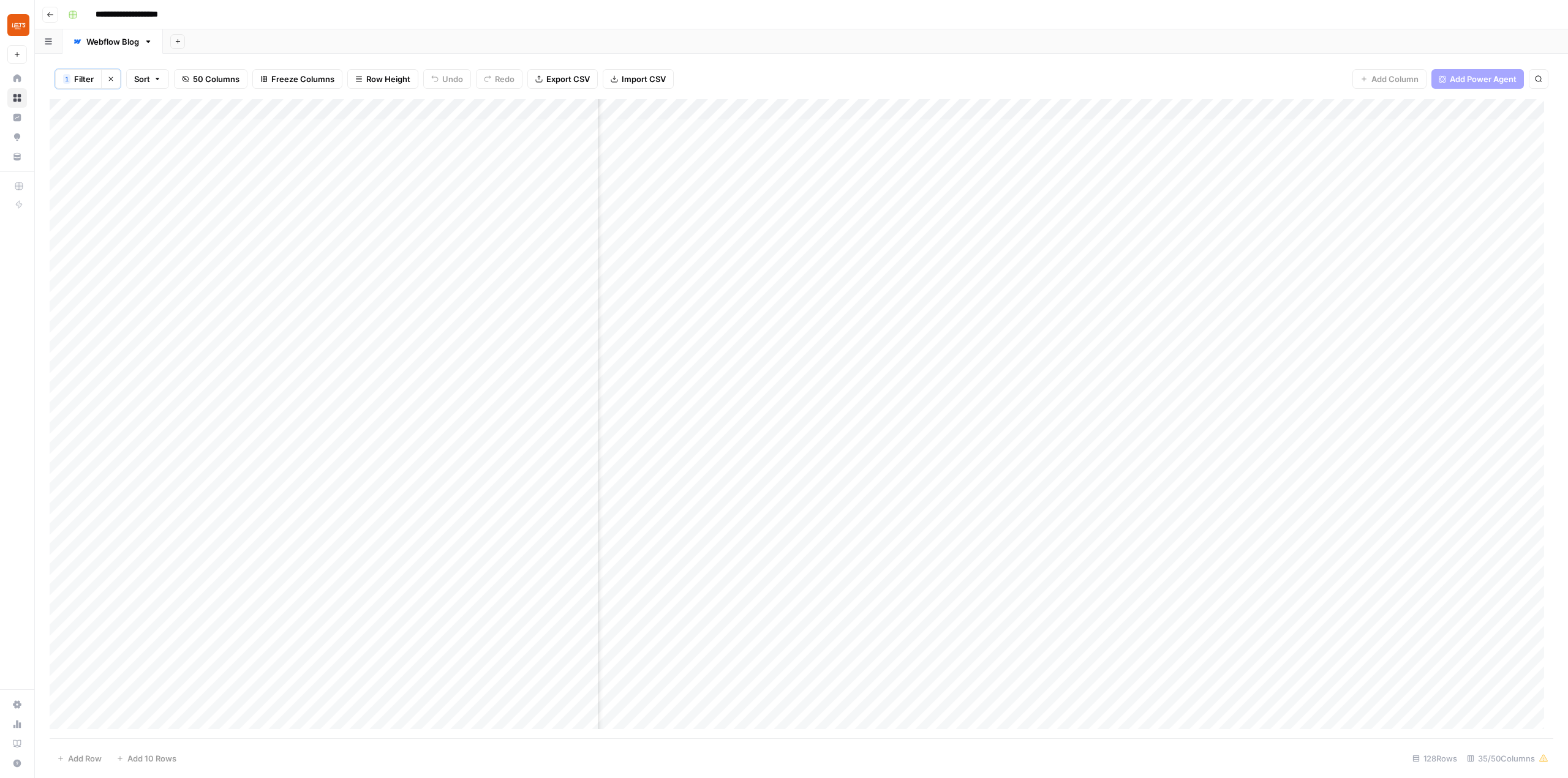
scroll to position [0, 3329]
click at [861, 232] on div "Add Column" at bounding box center [802, 418] width 1504 height 639
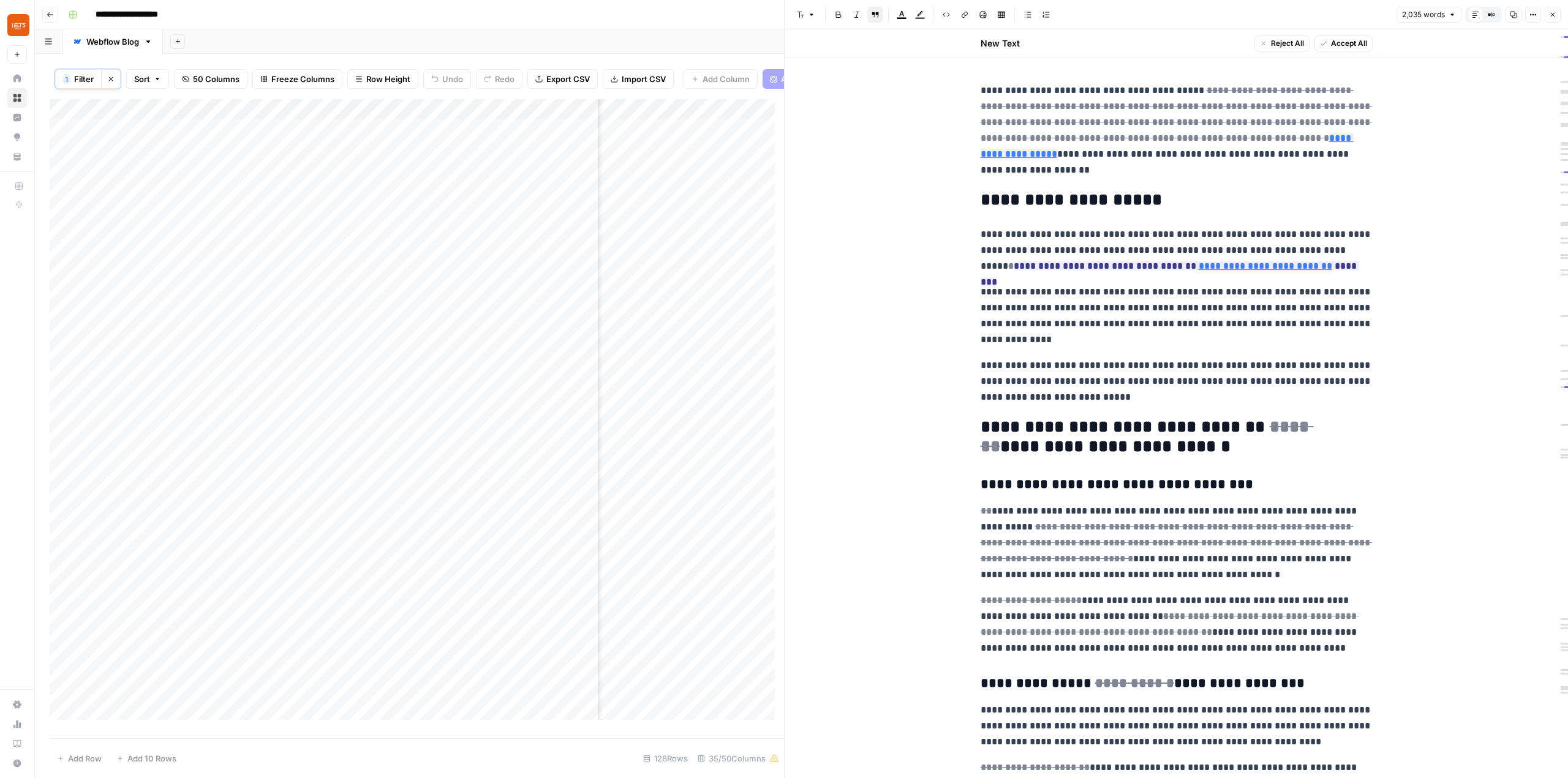
click at [1550, 19] on button "Close" at bounding box center [1552, 14] width 16 height 16
